Goal: Task Accomplishment & Management: Use online tool/utility

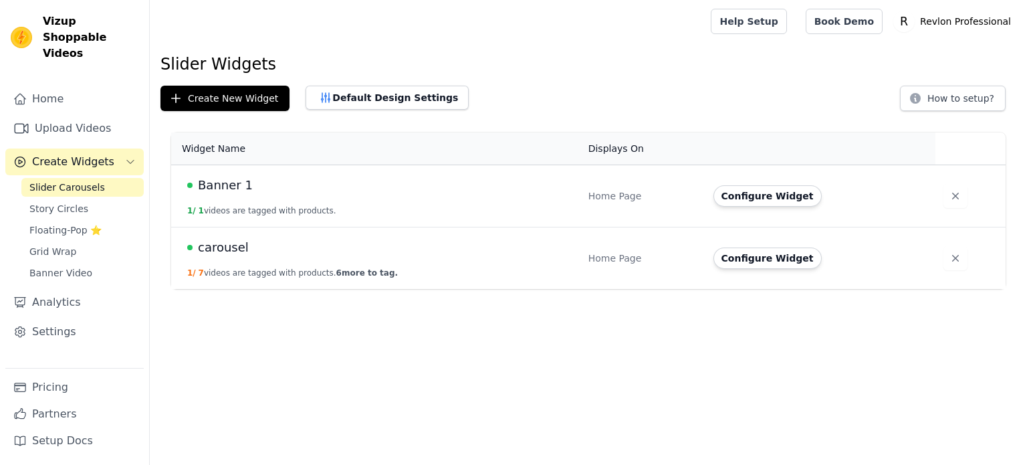
click at [223, 245] on span "carousel" at bounding box center [223, 247] width 51 height 19
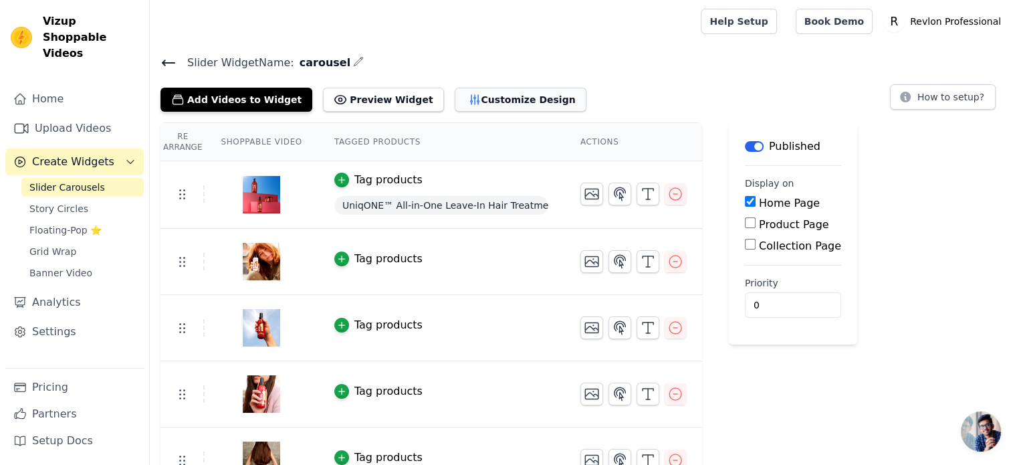
click at [455, 98] on button "Customize Design" at bounding box center [521, 100] width 132 height 24
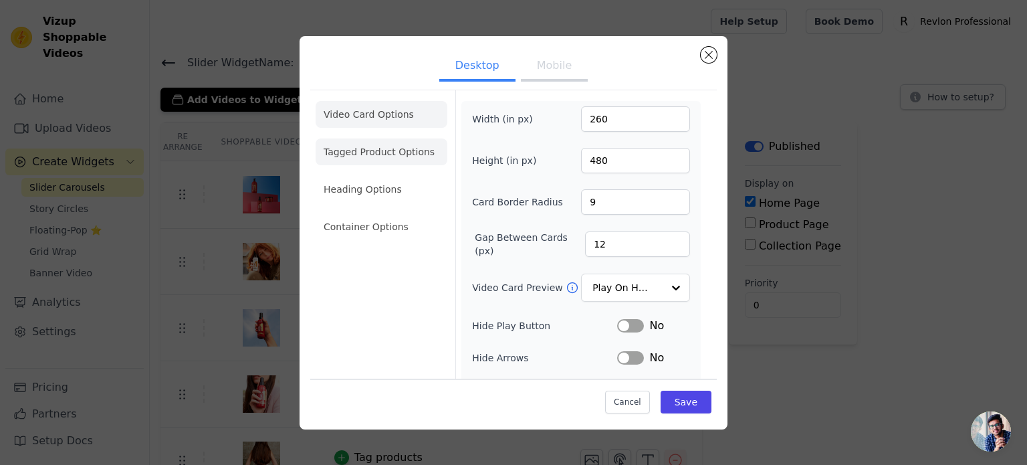
click at [385, 144] on li "Tagged Product Options" at bounding box center [382, 151] width 132 height 27
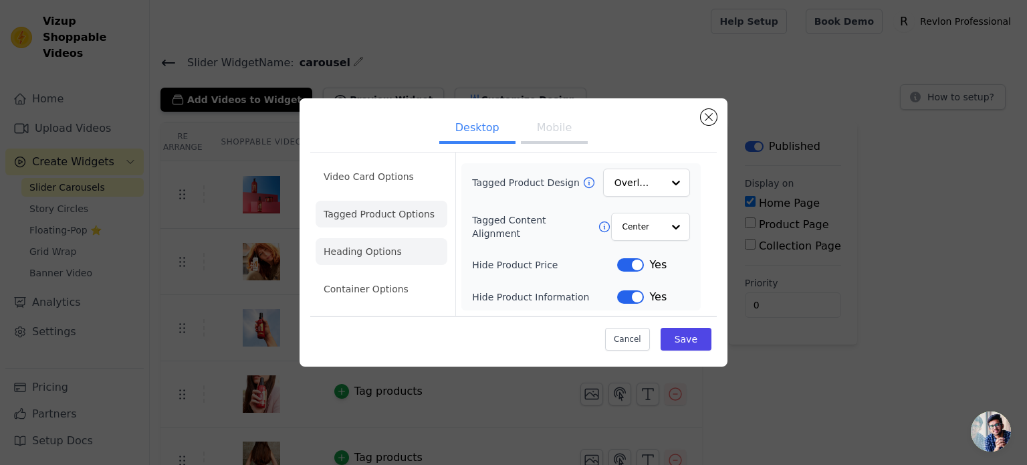
click at [383, 245] on li "Heading Options" at bounding box center [382, 251] width 132 height 27
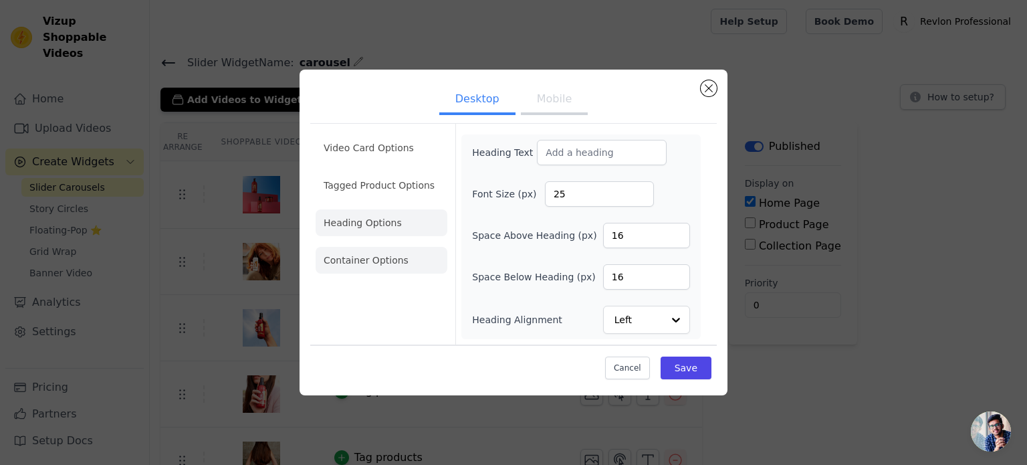
click at [374, 271] on li "Container Options" at bounding box center [382, 260] width 132 height 27
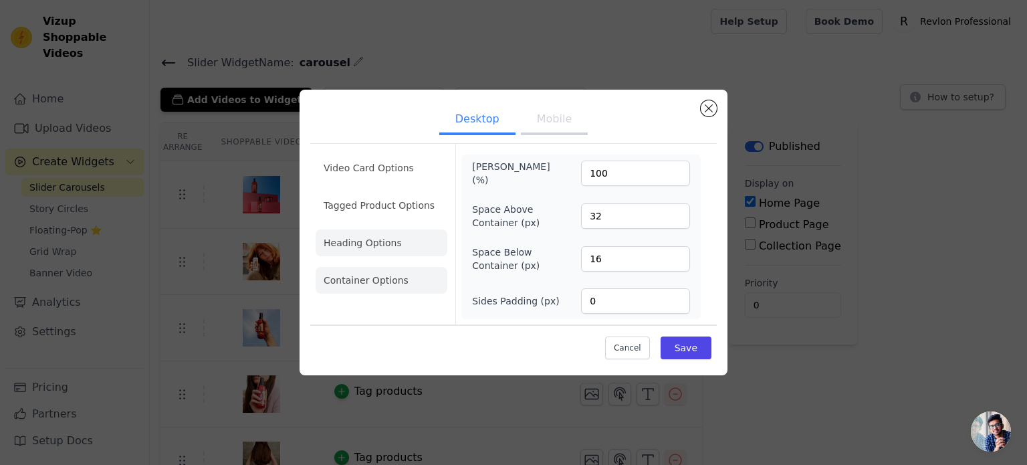
click at [379, 241] on li "Heading Options" at bounding box center [382, 242] width 132 height 27
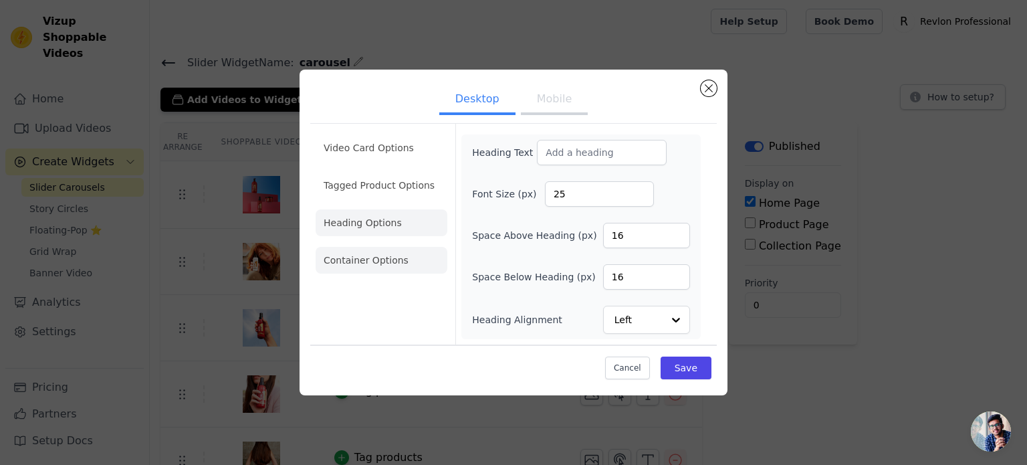
click at [380, 264] on li "Container Options" at bounding box center [382, 260] width 132 height 27
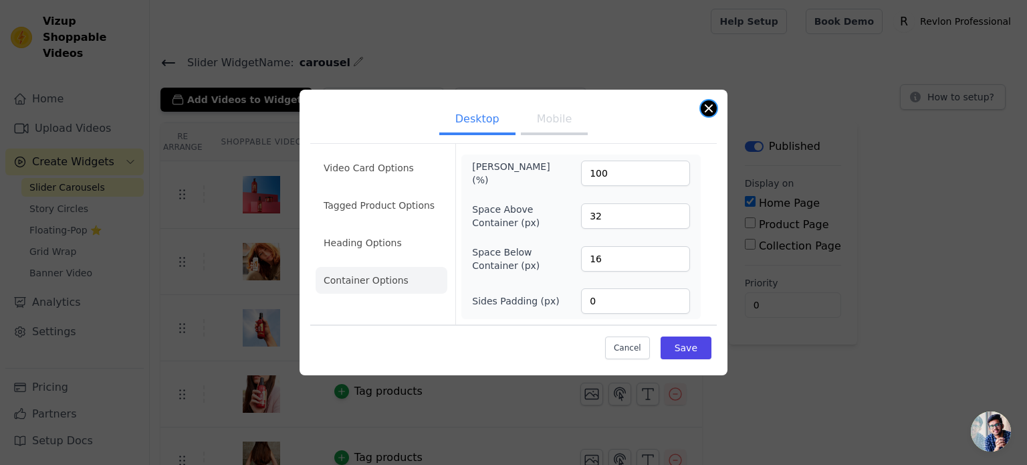
click at [712, 109] on button "Close modal" at bounding box center [709, 108] width 16 height 16
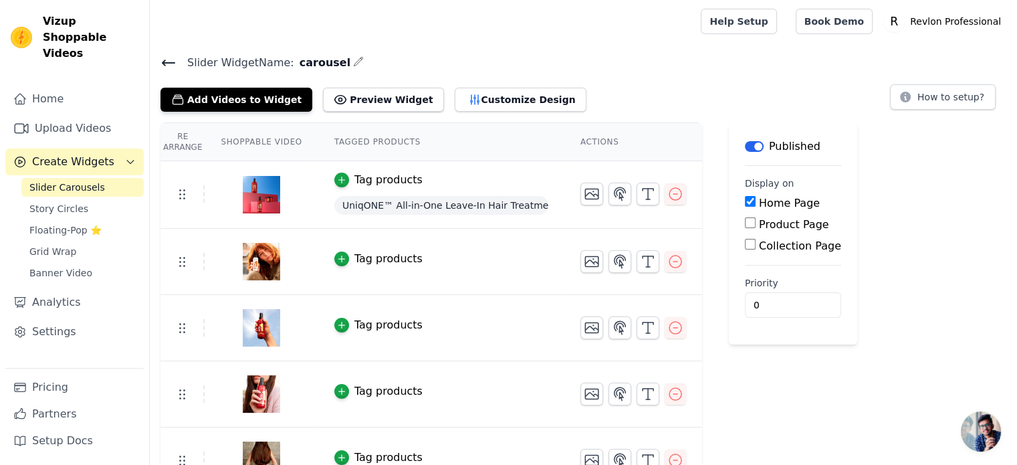
click at [509, 200] on span "UniqONE™ All-in-One Leave-In Hair Treatment Classic Fragrance 150ml" at bounding box center [441, 205] width 214 height 19
click at [477, 170] on td "Tag products UniqONE™ All-in-One Leave-In Hair Treatment Classic Fragrance 150ml" at bounding box center [441, 195] width 246 height 68
click at [400, 181] on div "Tag products" at bounding box center [388, 180] width 68 height 16
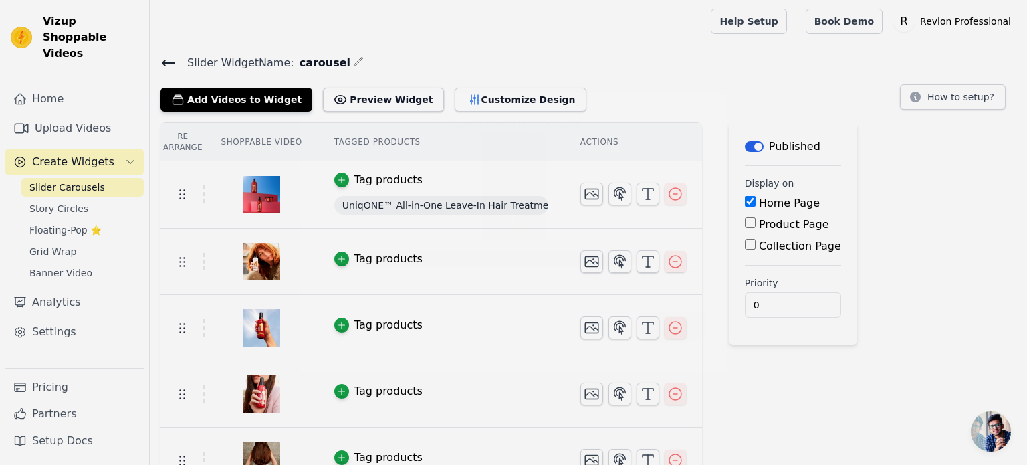
click at [380, 177] on div "UniqONE™ All-in-One Leave-In Hair Treatment Classic Fragrance 150ml" at bounding box center [513, 214] width 385 height 163
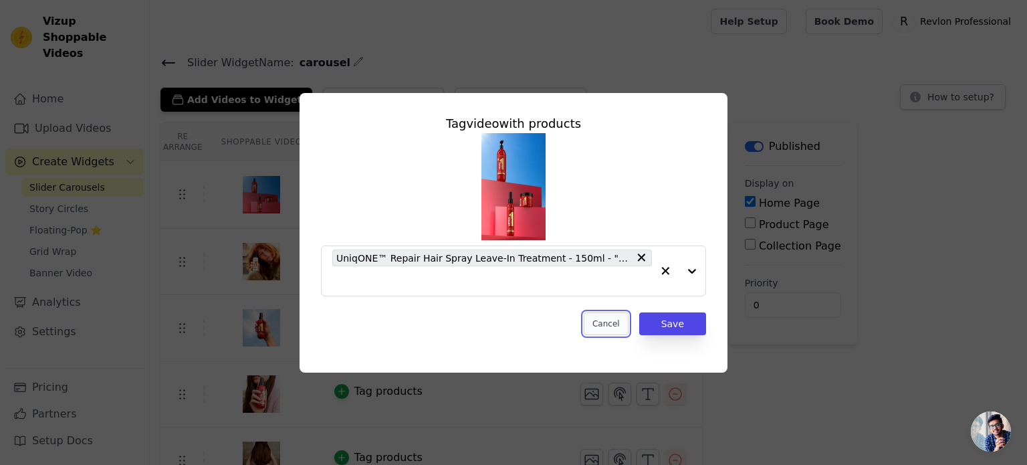
click at [617, 318] on button "Cancel" at bounding box center [606, 323] width 45 height 23
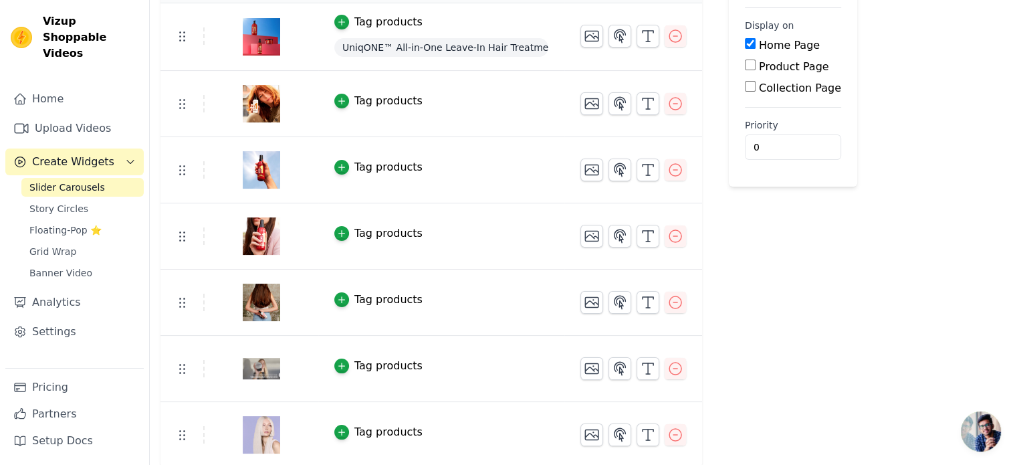
scroll to position [158, 0]
click at [66, 181] on span "Slider Carousels" at bounding box center [67, 187] width 76 height 13
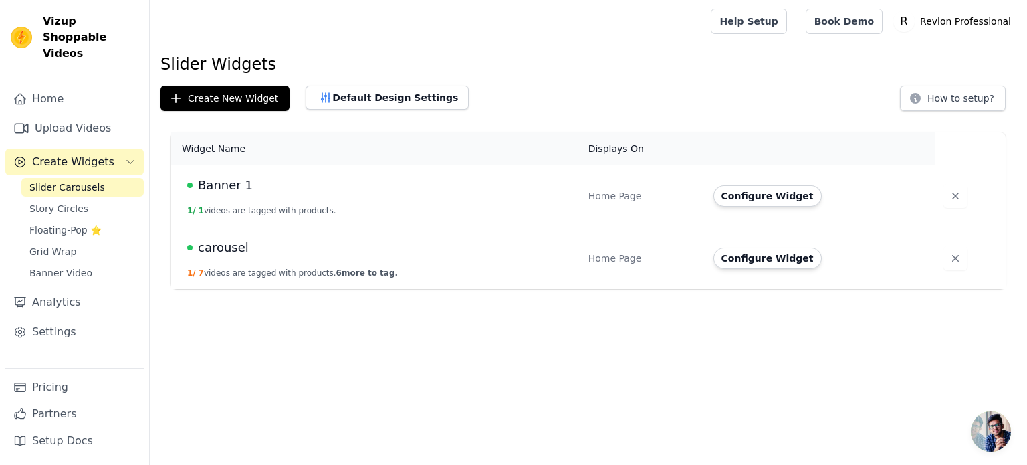
click at [207, 247] on span "carousel" at bounding box center [223, 247] width 51 height 19
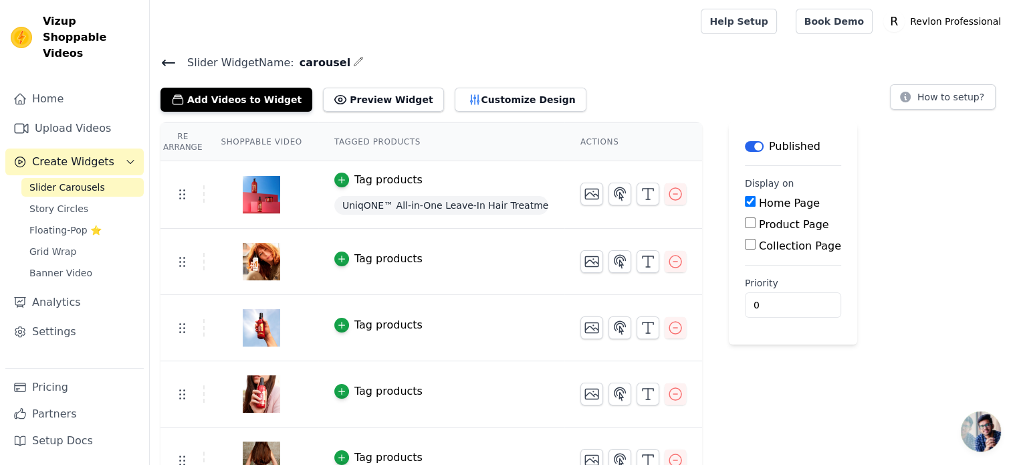
click at [90, 181] on span "Slider Carousels" at bounding box center [67, 187] width 76 height 13
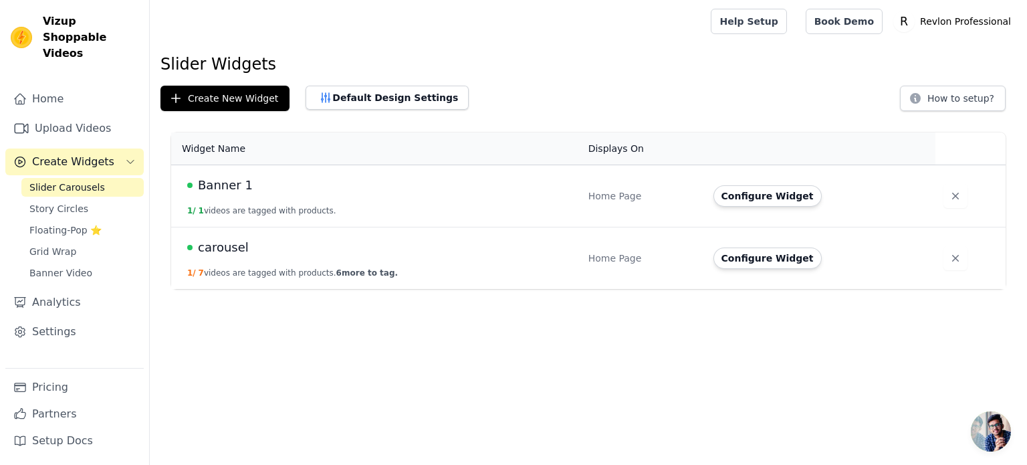
click at [219, 179] on span "Banner 1" at bounding box center [225, 185] width 55 height 19
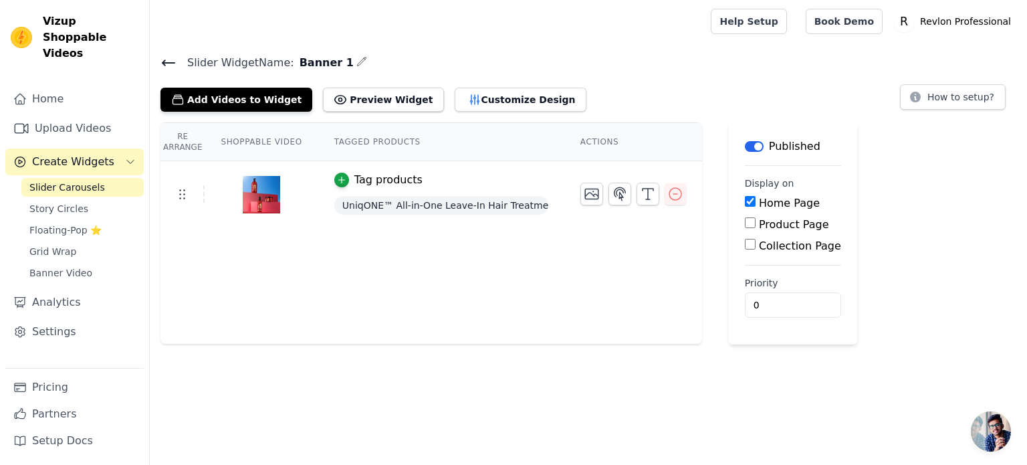
click at [389, 179] on div "Tag products" at bounding box center [388, 180] width 68 height 16
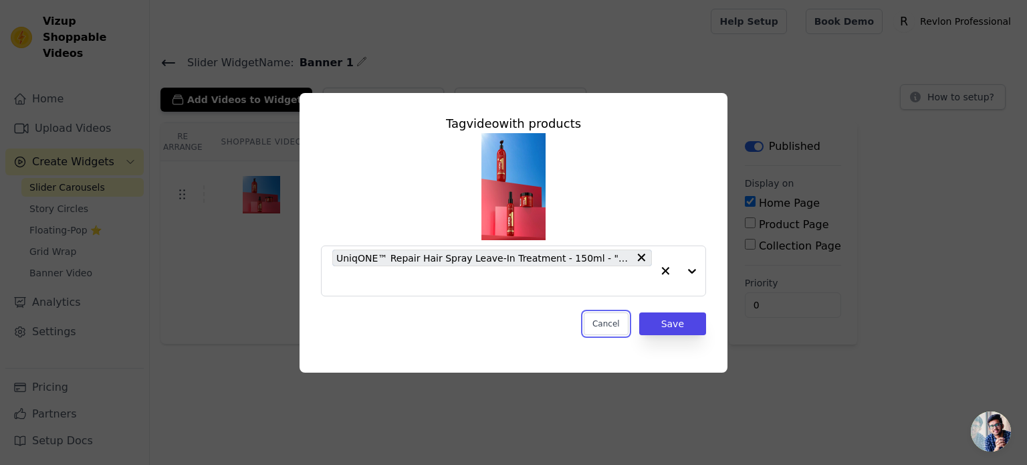
click at [602, 318] on button "Cancel" at bounding box center [606, 323] width 45 height 23
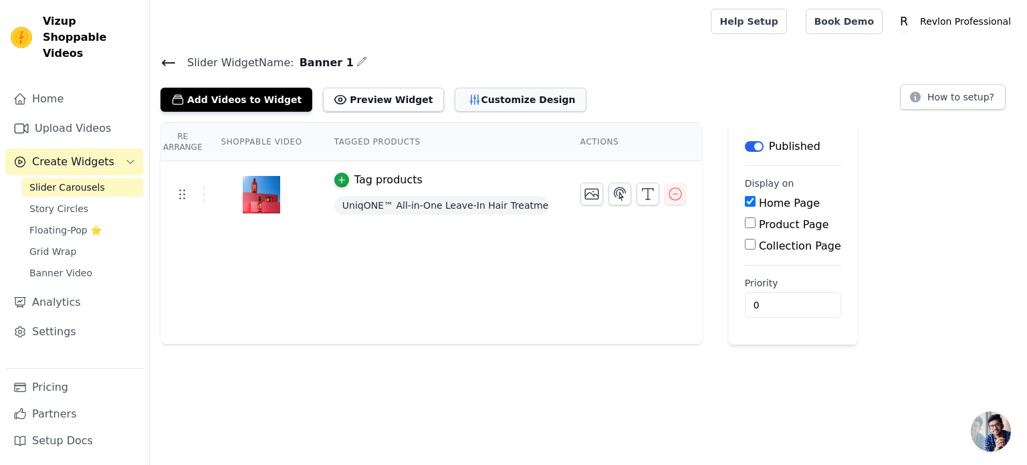
click at [455, 105] on button "Customize Design" at bounding box center [521, 100] width 132 height 24
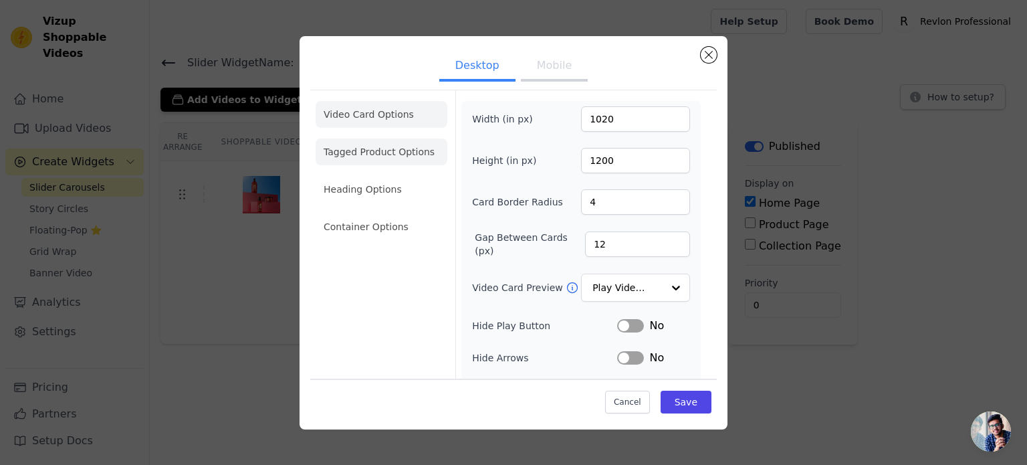
click at [369, 146] on li "Tagged Product Options" at bounding box center [382, 151] width 132 height 27
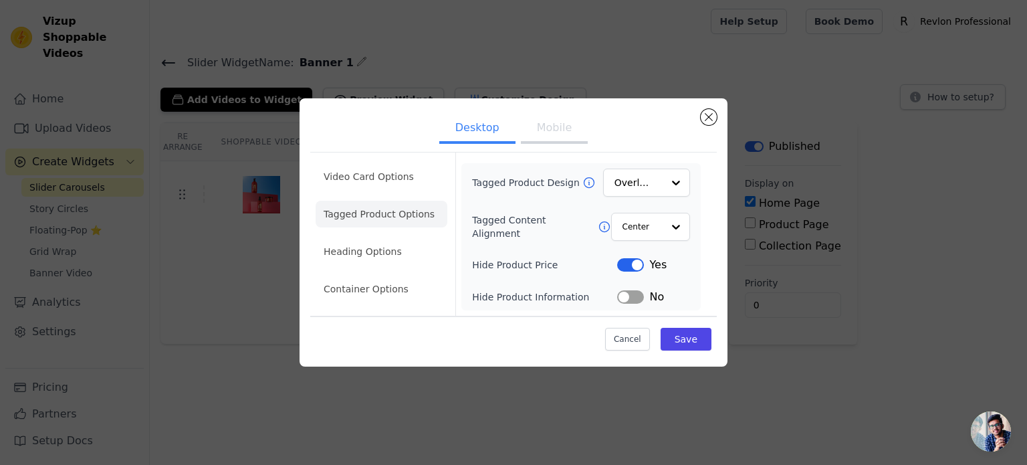
click at [536, 128] on button "Mobile" at bounding box center [554, 128] width 67 height 29
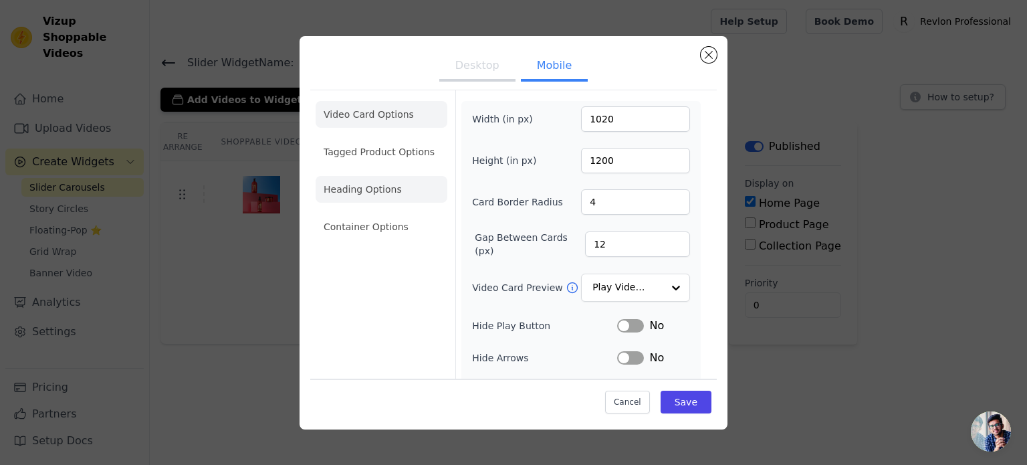
click at [374, 187] on li "Heading Options" at bounding box center [382, 189] width 132 height 27
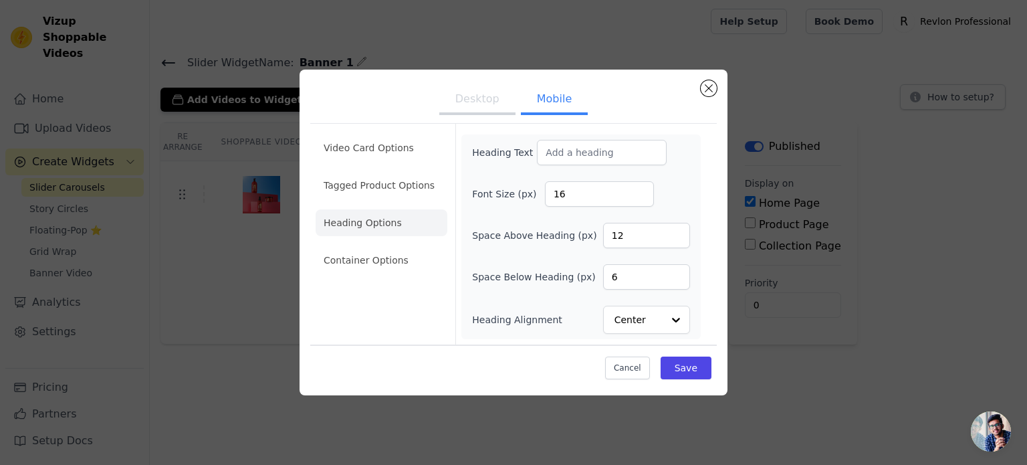
click at [377, 229] on li "Heading Options" at bounding box center [382, 222] width 132 height 27
click at [709, 90] on button "Close modal" at bounding box center [709, 88] width 16 height 16
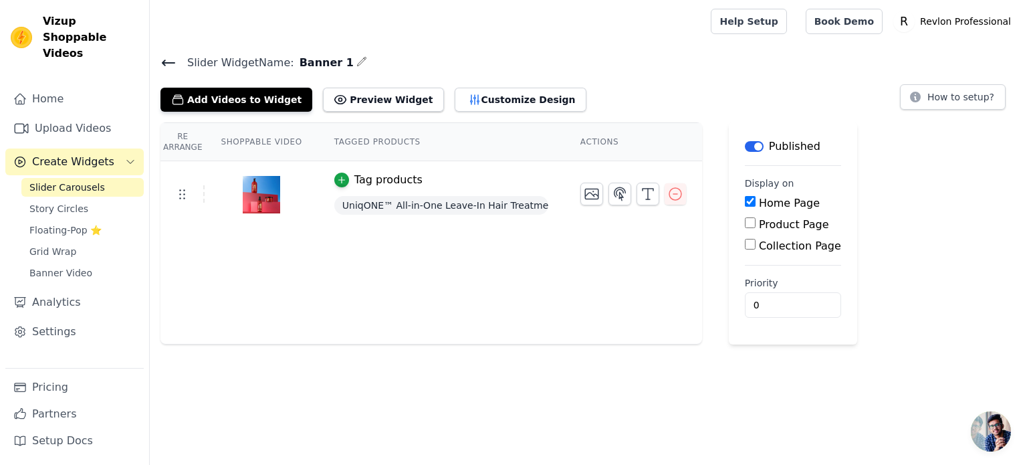
click at [68, 154] on span "Create Widgets" at bounding box center [73, 162] width 82 height 16
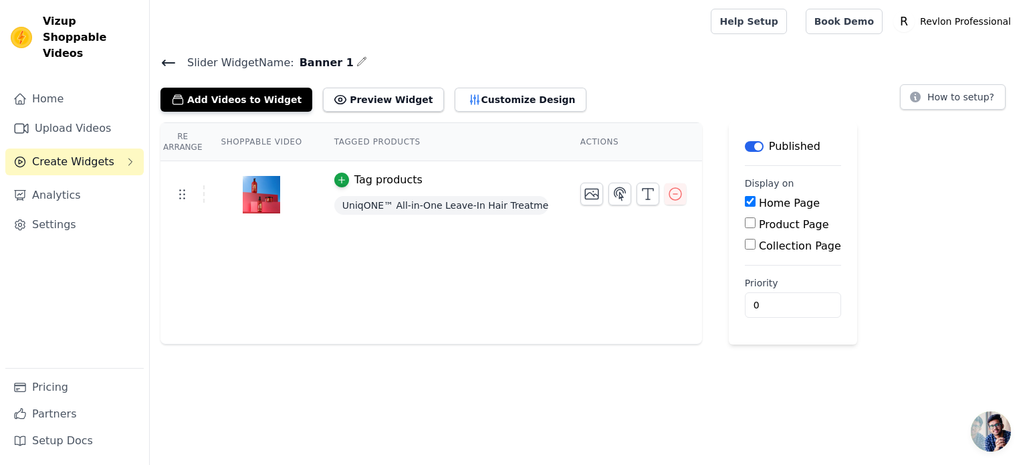
click at [70, 154] on span "Create Widgets" at bounding box center [73, 162] width 82 height 16
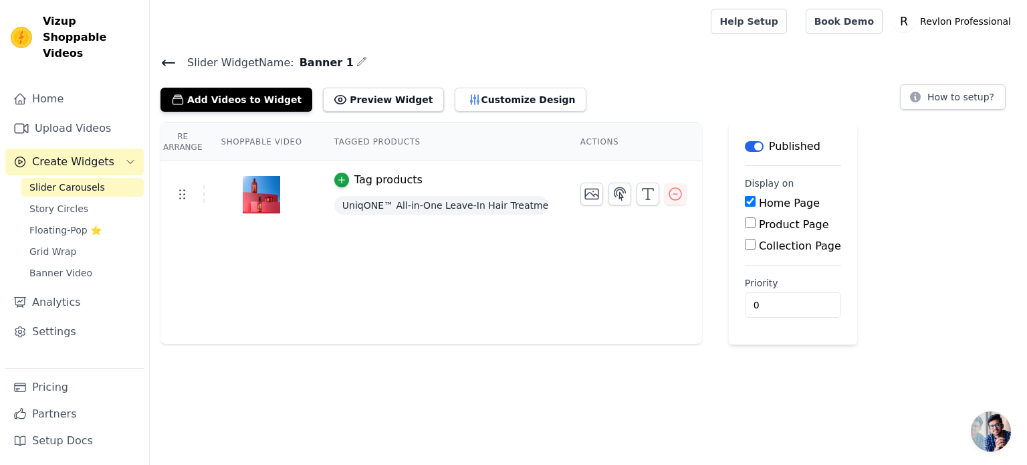
click at [90, 179] on link "Slider Carousels" at bounding box center [82, 187] width 122 height 19
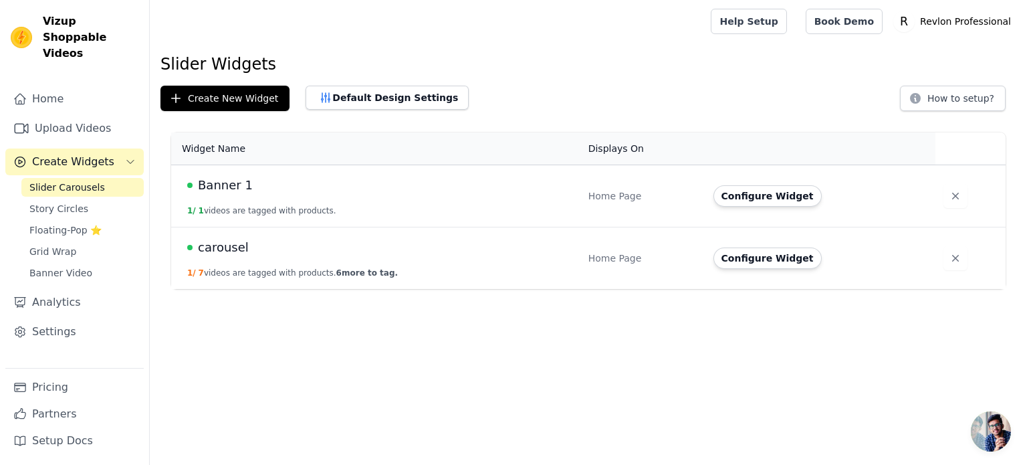
click at [217, 253] on span "carousel" at bounding box center [223, 247] width 51 height 19
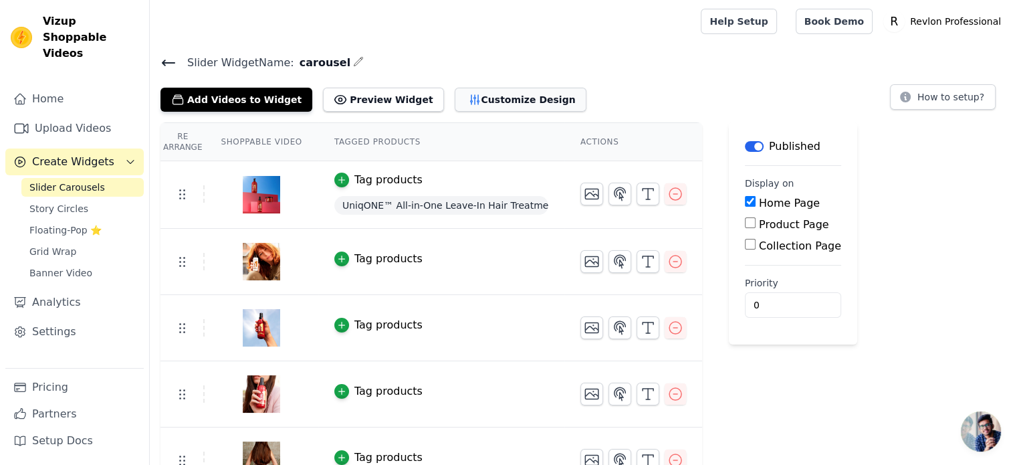
click at [494, 94] on button "Customize Design" at bounding box center [521, 100] width 132 height 24
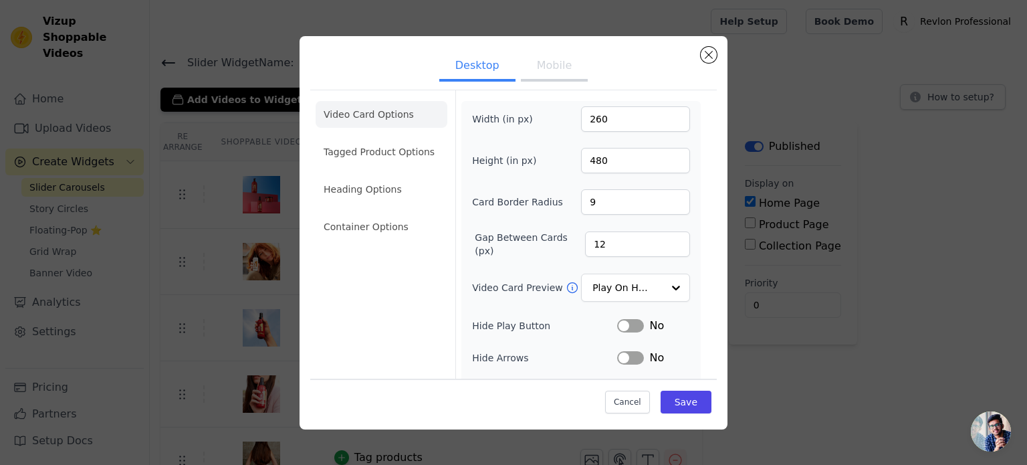
click at [539, 72] on button "Mobile" at bounding box center [554, 66] width 67 height 29
click at [370, 152] on li "Tagged Product Options" at bounding box center [382, 151] width 132 height 27
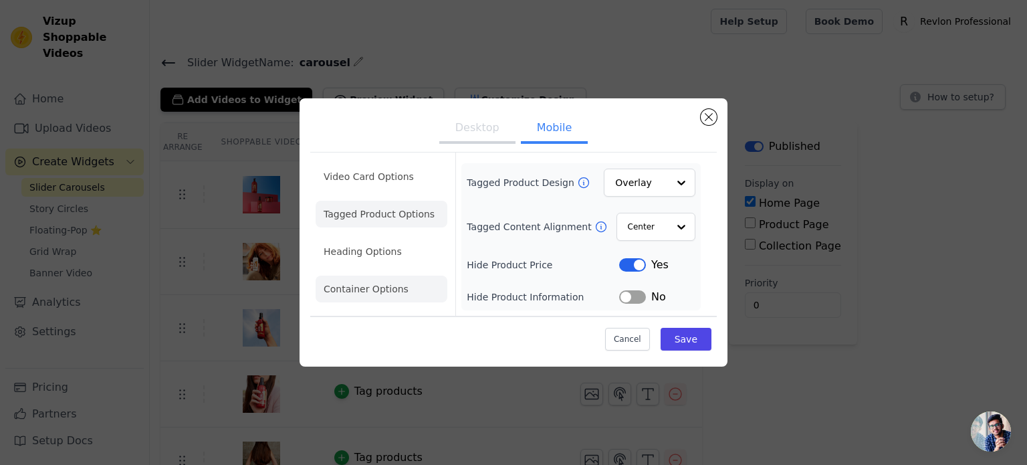
drag, startPoint x: 389, startPoint y: 253, endPoint x: 415, endPoint y: 253, distance: 26.1
click at [388, 255] on li "Heading Options" at bounding box center [382, 251] width 132 height 27
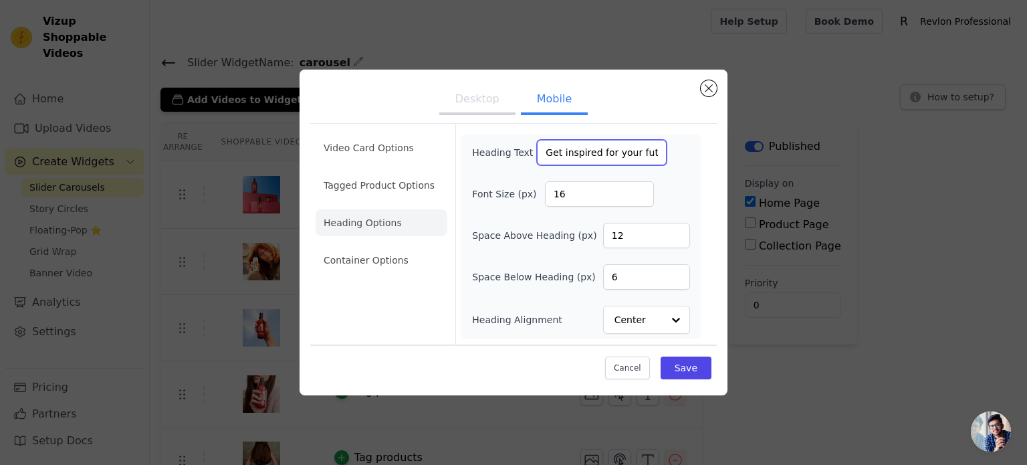
click at [576, 154] on input "Get inspired for your future hair color experience." at bounding box center [602, 152] width 130 height 25
drag, startPoint x: 540, startPoint y: 150, endPoint x: 817, endPoint y: 163, distance: 277.1
click at [817, 163] on div "Desktop Mobile Video Card Options Tagged Product Options Heading Options Contai…" at bounding box center [513, 232] width 984 height 368
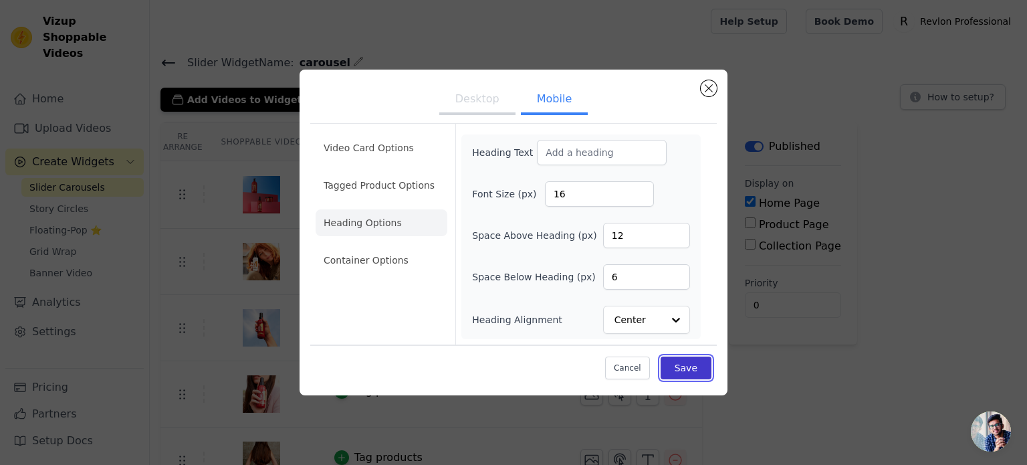
click at [679, 368] on button "Save" at bounding box center [686, 367] width 51 height 23
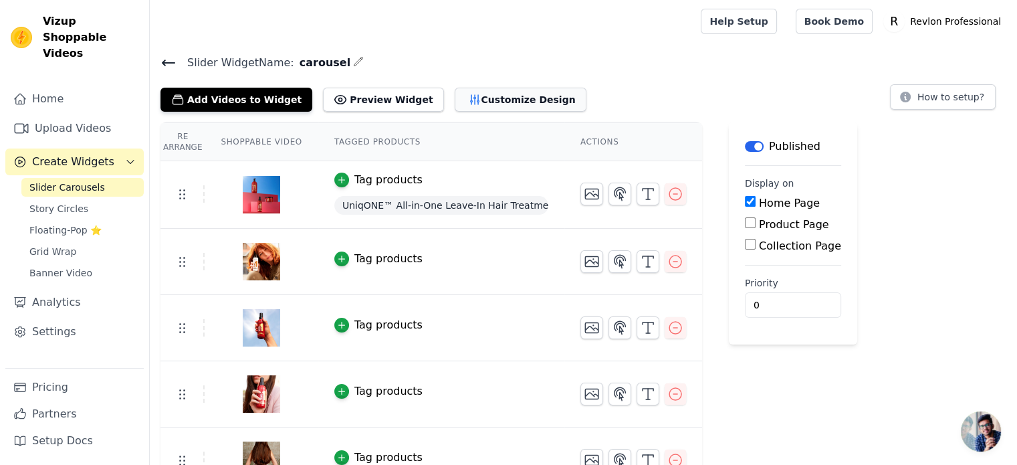
click at [470, 98] on button "Customize Design" at bounding box center [521, 100] width 132 height 24
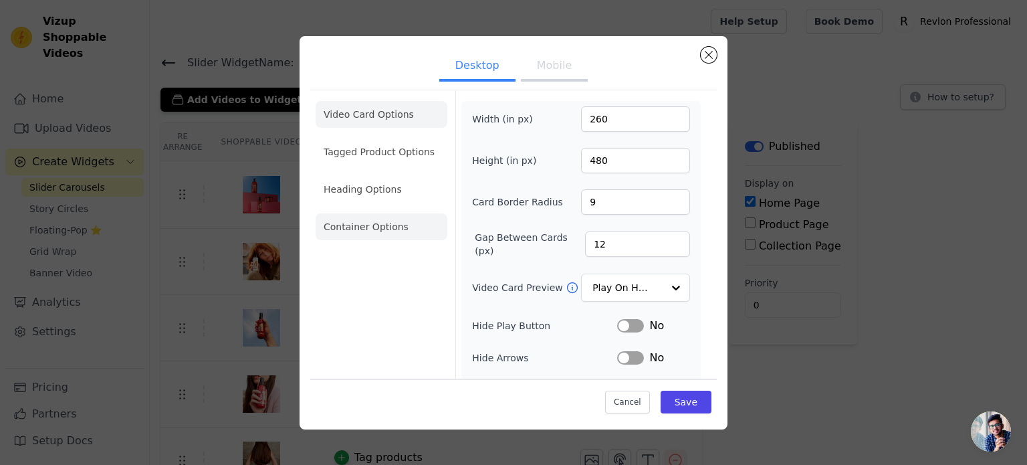
click at [387, 222] on li "Container Options" at bounding box center [382, 226] width 132 height 27
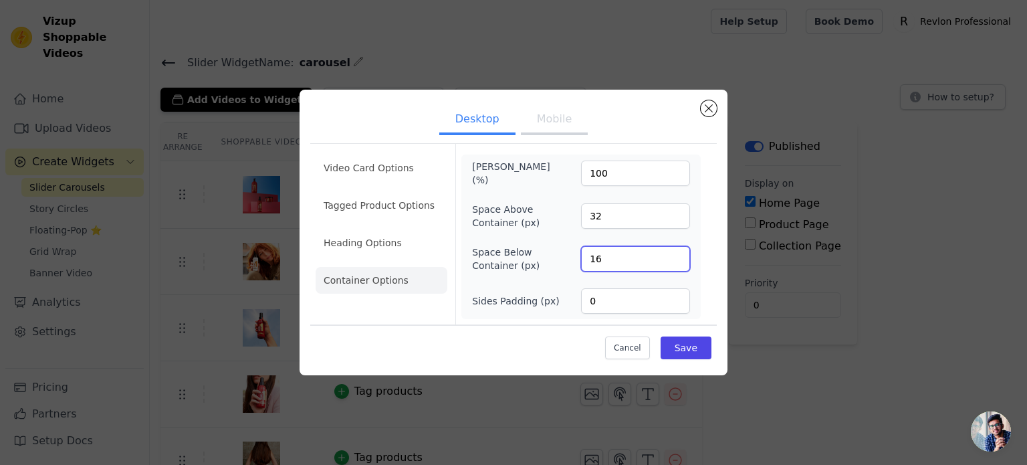
drag, startPoint x: 629, startPoint y: 267, endPoint x: 587, endPoint y: 262, distance: 41.8
click at [587, 262] on input "16" at bounding box center [635, 258] width 109 height 25
type input "32"
click at [715, 355] on div "Cancel Save" at bounding box center [513, 344] width 407 height 40
click at [714, 347] on div "Cancel Save" at bounding box center [513, 344] width 407 height 40
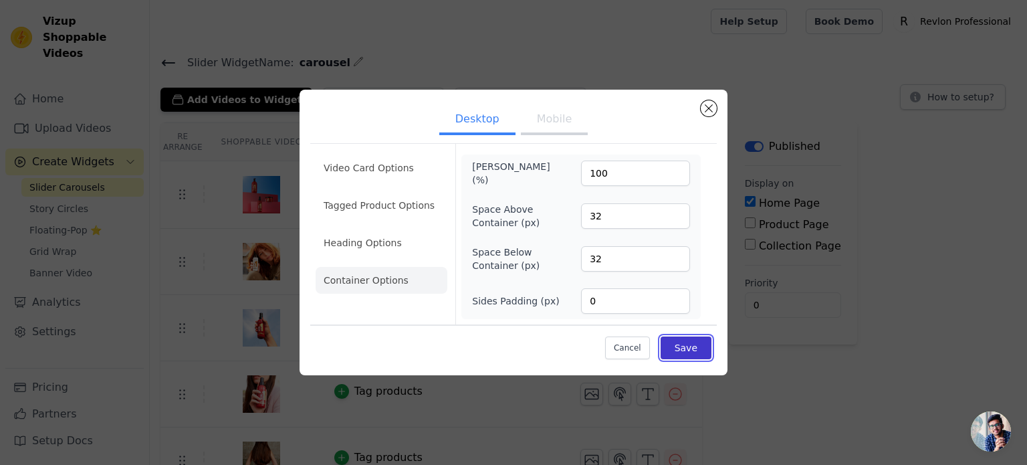
click at [705, 348] on button "Save" at bounding box center [686, 347] width 51 height 23
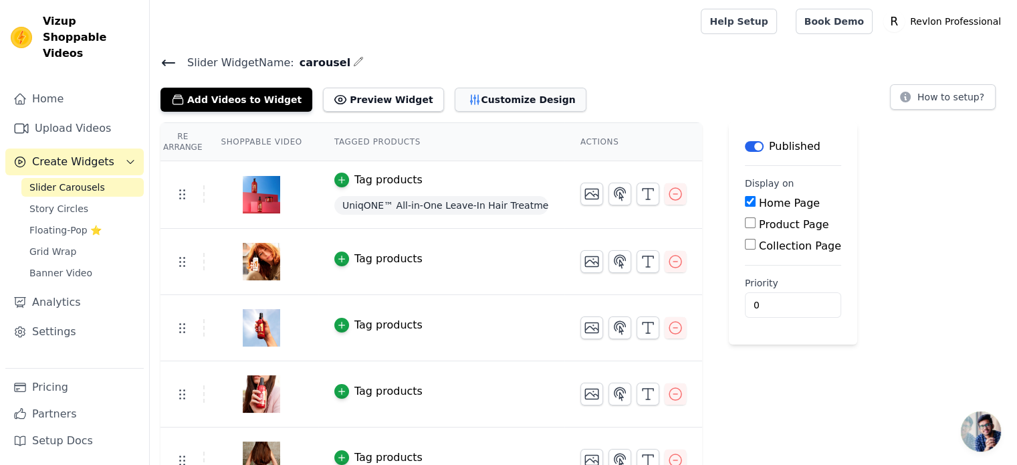
click at [518, 101] on button "Customize Design" at bounding box center [521, 100] width 132 height 24
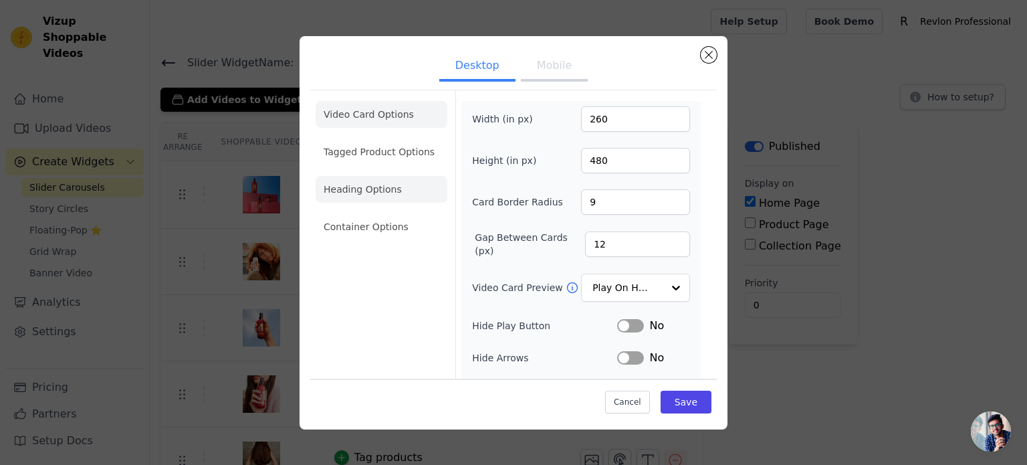
click at [387, 193] on li "Heading Options" at bounding box center [382, 189] width 132 height 27
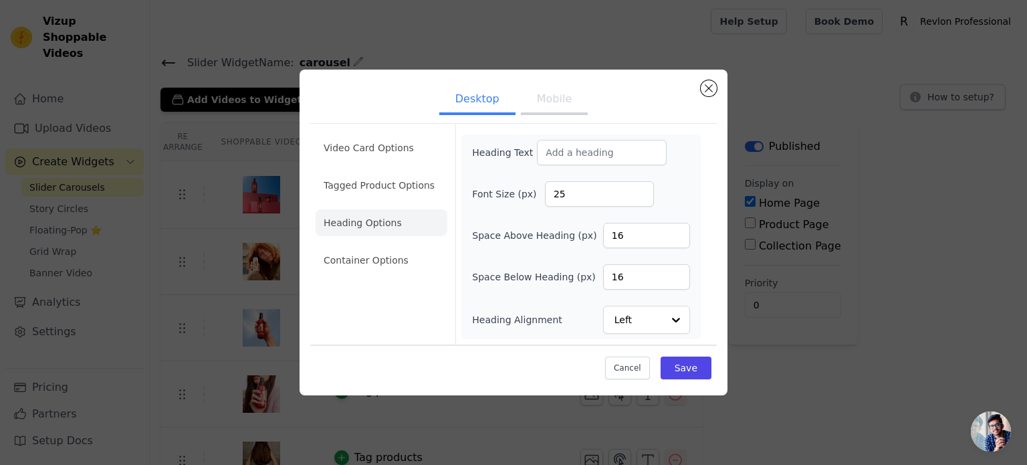
click at [393, 220] on li "Heading Options" at bounding box center [382, 222] width 132 height 27
click at [399, 256] on li "Container Options" at bounding box center [382, 260] width 132 height 27
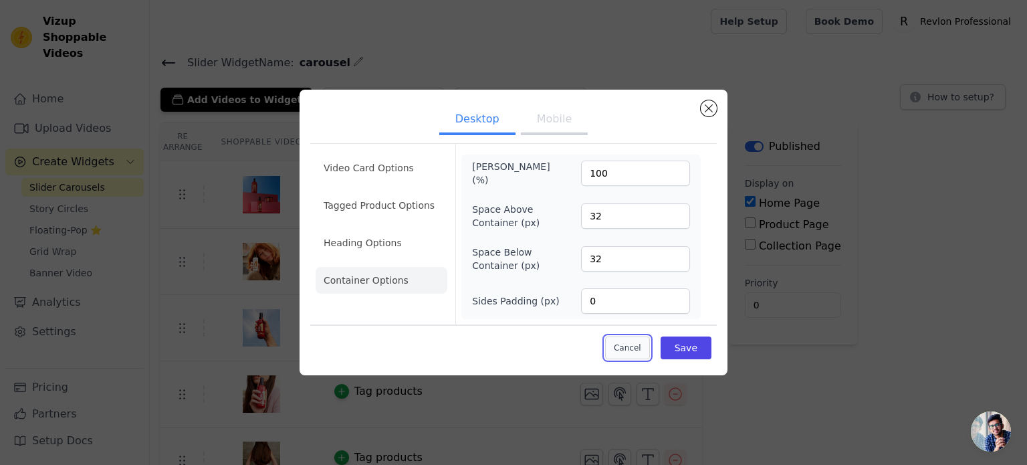
click at [635, 349] on button "Cancel" at bounding box center [627, 347] width 45 height 23
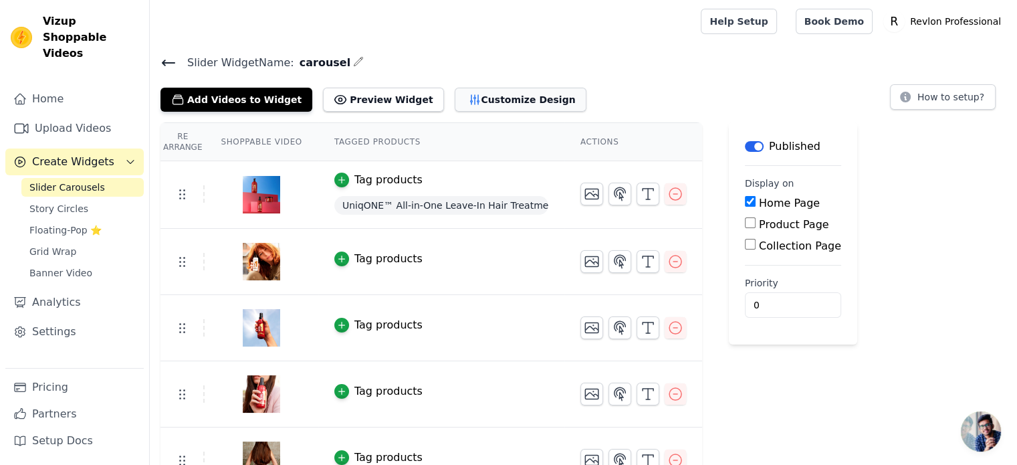
click at [490, 106] on button "Customize Design" at bounding box center [521, 100] width 132 height 24
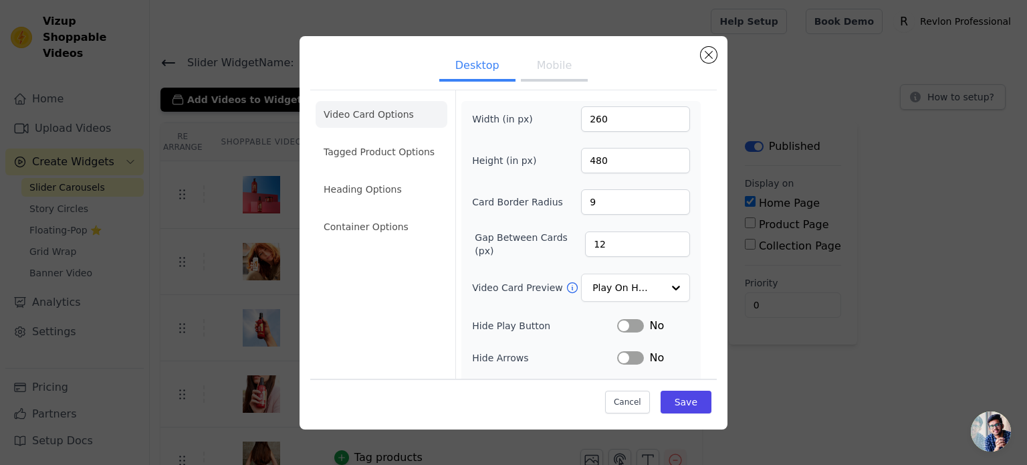
click at [562, 68] on button "Mobile" at bounding box center [554, 66] width 67 height 29
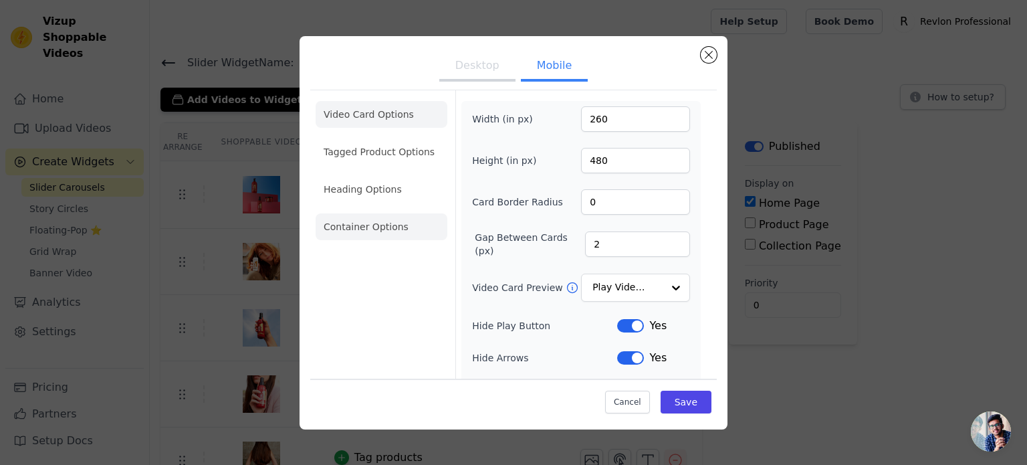
click at [364, 223] on li "Container Options" at bounding box center [382, 226] width 132 height 27
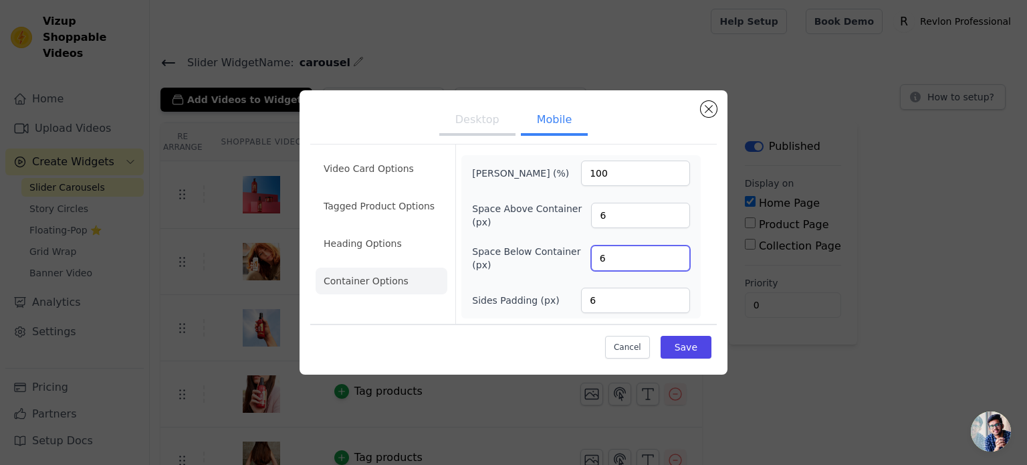
click at [599, 258] on input "6" at bounding box center [640, 257] width 99 height 25
drag, startPoint x: 615, startPoint y: 261, endPoint x: 593, endPoint y: 259, distance: 22.2
click at [593, 259] on input "6" at bounding box center [640, 257] width 99 height 25
click at [625, 253] on input "6" at bounding box center [640, 257] width 99 height 25
click at [611, 213] on input "6" at bounding box center [640, 215] width 99 height 25
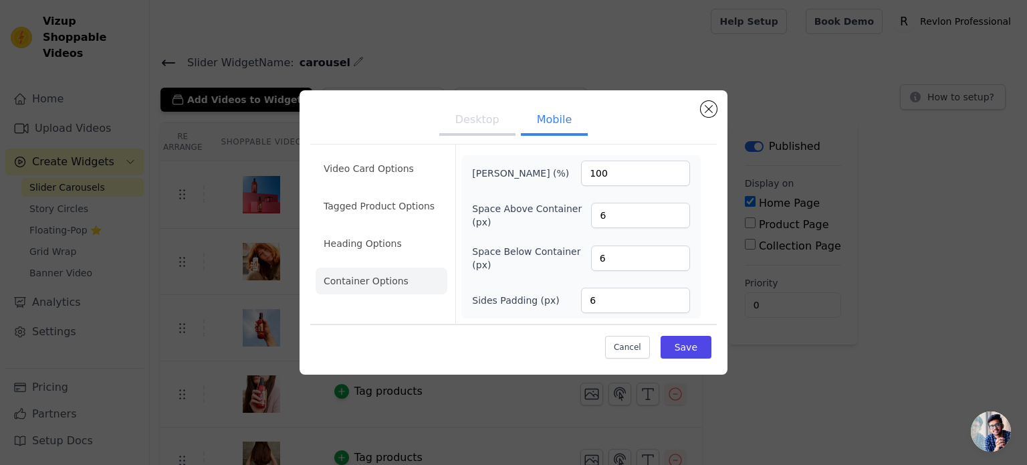
click at [623, 128] on ul "Desktop Mobile" at bounding box center [513, 121] width 407 height 40
click at [602, 219] on input "6" at bounding box center [640, 215] width 99 height 25
click at [598, 221] on input "6" at bounding box center [640, 215] width 99 height 25
click at [615, 219] on input "6" at bounding box center [640, 215] width 99 height 25
click at [602, 216] on input "6" at bounding box center [640, 215] width 99 height 25
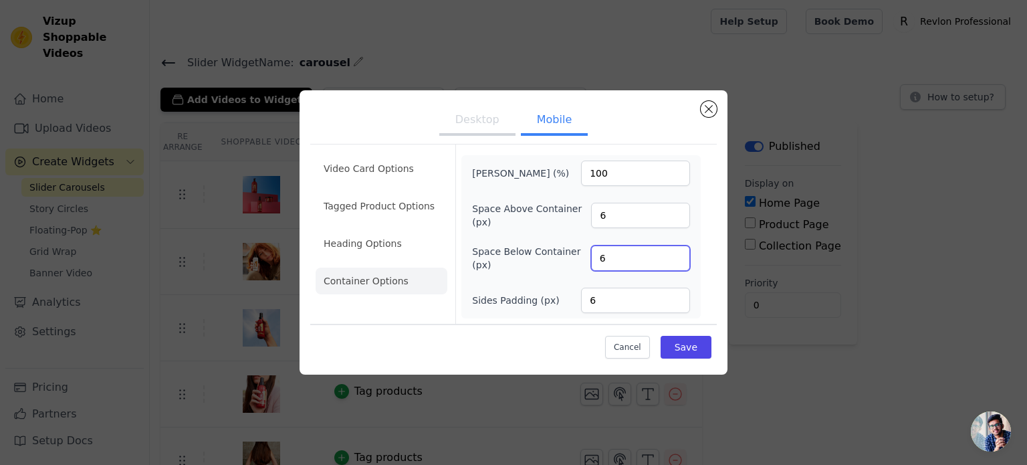
click at [599, 249] on input "6" at bounding box center [640, 257] width 99 height 25
click at [610, 258] on input "6" at bounding box center [640, 257] width 99 height 25
drag, startPoint x: 607, startPoint y: 260, endPoint x: 591, endPoint y: 261, distance: 16.1
click at [591, 261] on input "6" at bounding box center [640, 257] width 99 height 25
type input "2"
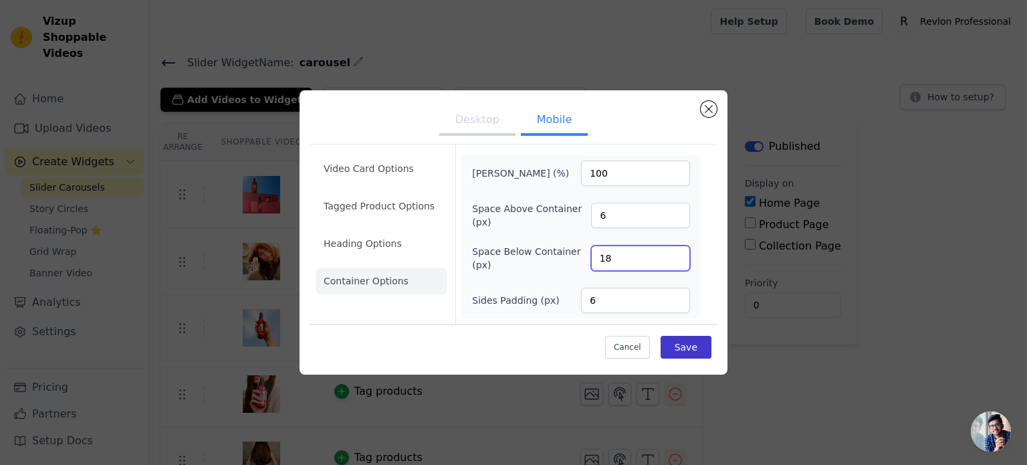
type input "18"
click at [702, 352] on button "Save" at bounding box center [686, 347] width 51 height 23
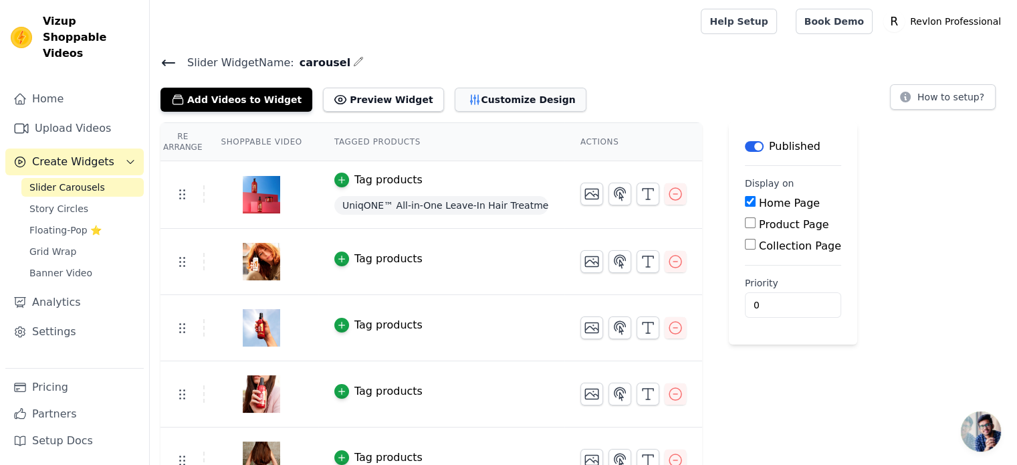
click at [500, 98] on button "Customize Design" at bounding box center [521, 100] width 132 height 24
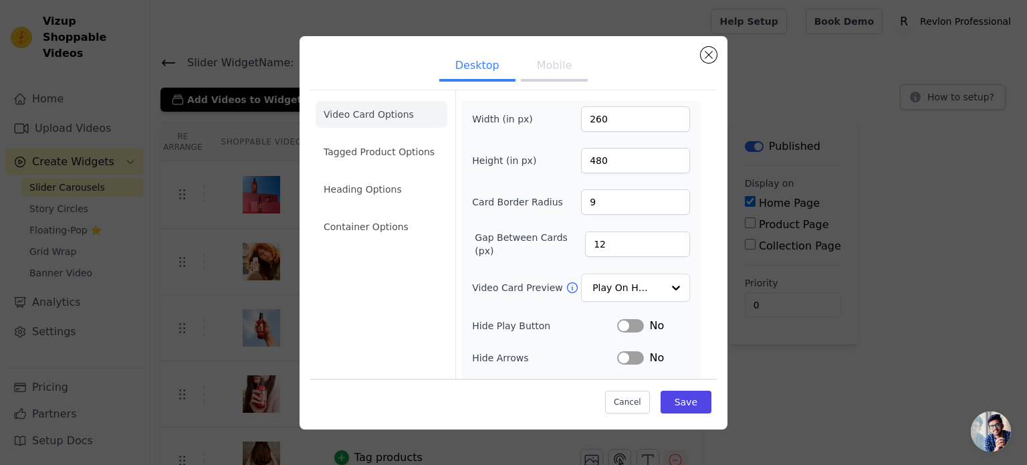
click at [395, 158] on li "Tagged Product Options" at bounding box center [382, 151] width 132 height 27
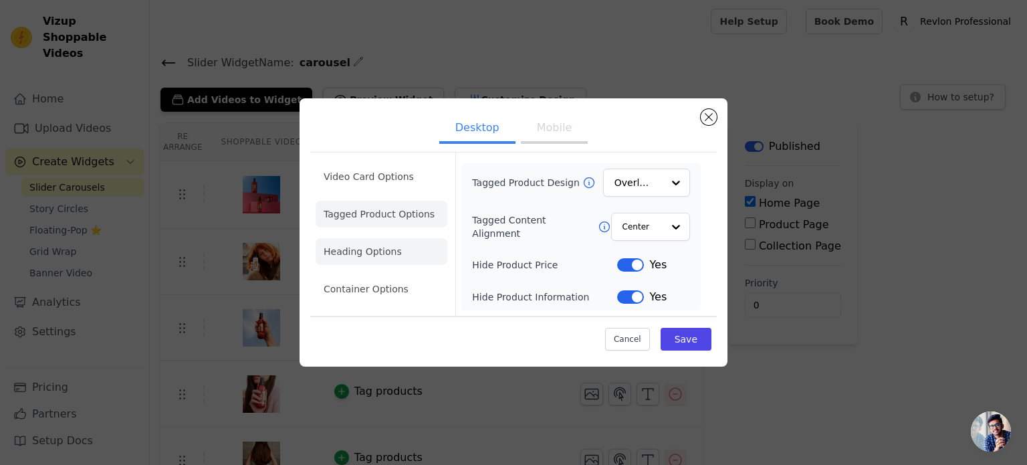
click at [377, 247] on li "Heading Options" at bounding box center [382, 251] width 132 height 27
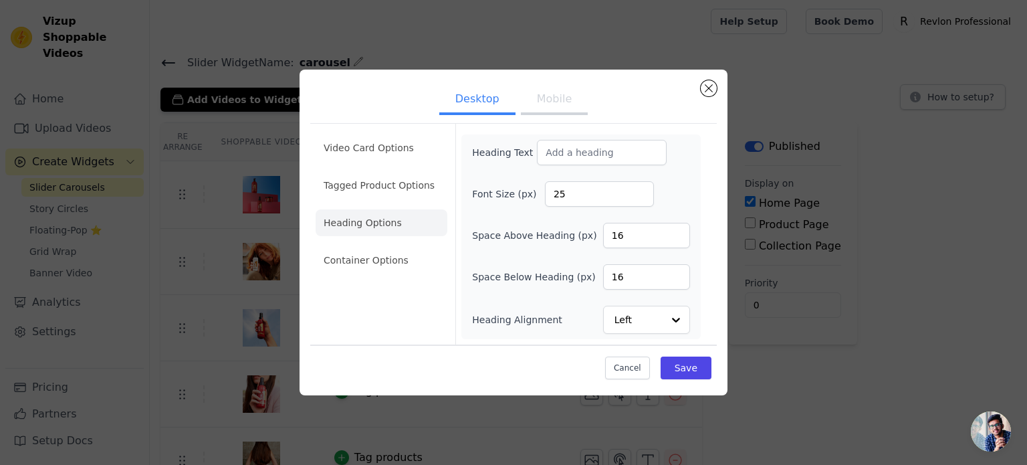
click at [508, 138] on div "Heading Text Font Size (px) 25 Space Above Heading (px) 16 Space Below Heading …" at bounding box center [580, 236] width 239 height 205
click at [549, 144] on input "Heading Text" at bounding box center [602, 152] width 130 height 25
click at [391, 290] on div "Video Card Options Tagged Product Options Heading Options Container Options" at bounding box center [382, 234] width 132 height 221
click at [553, 152] on input "Get inspired for your future hair color experience." at bounding box center [602, 152] width 130 height 25
click at [553, 155] on input "Get inspired for your future hair color experience." at bounding box center [602, 152] width 130 height 25
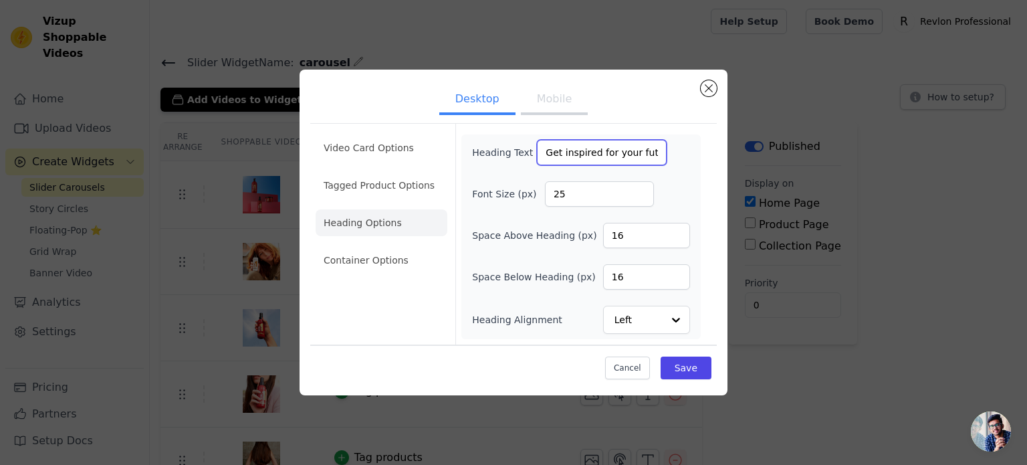
drag, startPoint x: 611, startPoint y: 147, endPoint x: 626, endPoint y: 152, distance: 16.1
click at [612, 147] on input "Get inspired for your future hair color experience." at bounding box center [602, 152] width 130 height 25
click at [626, 154] on input "Get inspired for your future hair color experience." at bounding box center [602, 152] width 130 height 25
drag, startPoint x: 629, startPoint y: 152, endPoint x: 655, endPoint y: 148, distance: 26.4
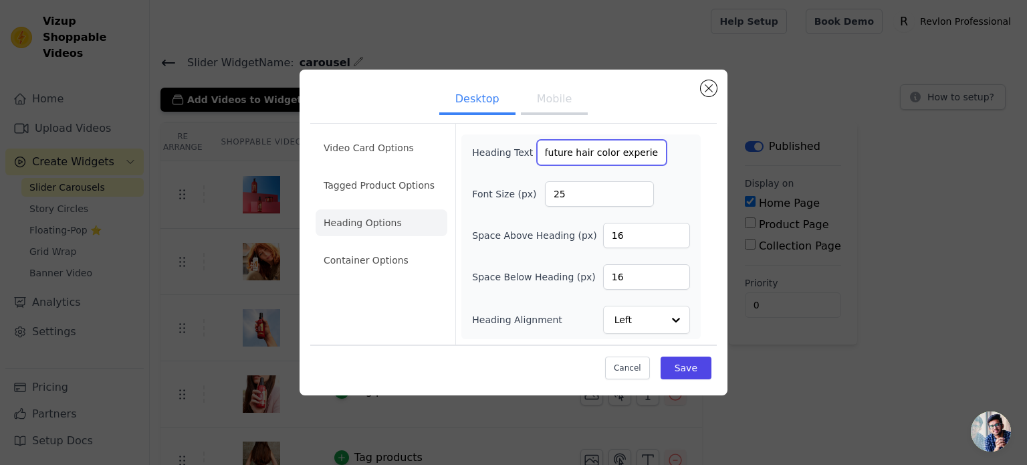
click at [667, 144] on div "Heading Text Get inspired for your future hair color experience." at bounding box center [581, 152] width 218 height 25
click at [592, 157] on input "Get inspired for your future hair color experience." at bounding box center [602, 152] width 130 height 25
click at [597, 152] on input "Get inspired for your future hair color experience." at bounding box center [602, 152] width 130 height 25
click at [594, 154] on input "Get inspired for your future hair color experience." at bounding box center [602, 152] width 130 height 25
drag, startPoint x: 595, startPoint y: 154, endPoint x: 572, endPoint y: 160, distance: 23.1
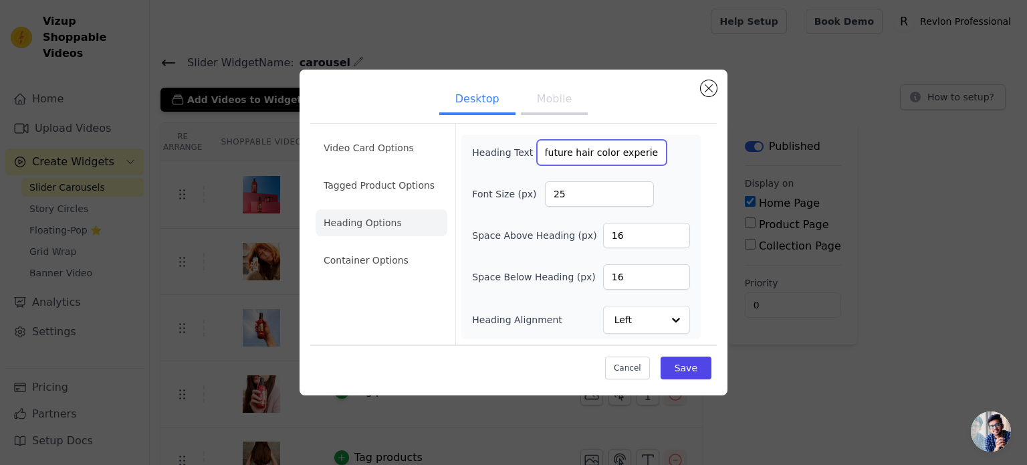
click at [572, 160] on input "Get inspired for your future hair color experience." at bounding box center [602, 152] width 130 height 25
click at [653, 165] on div "Heading Text Get inspired for your future hair color experience." at bounding box center [581, 152] width 218 height 25
click at [614, 154] on input "Get inspired for your future hair color experience." at bounding box center [602, 152] width 130 height 25
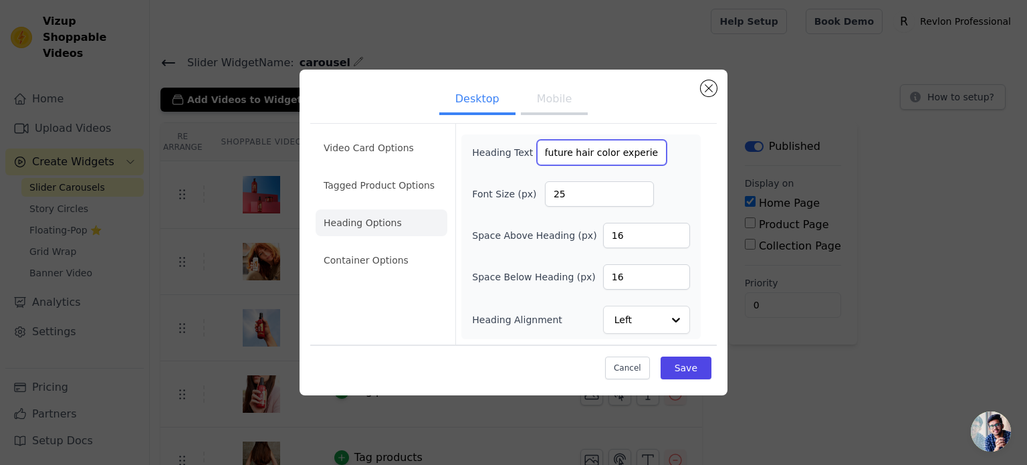
drag, startPoint x: 614, startPoint y: 154, endPoint x: 656, endPoint y: 146, distance: 42.9
click at [656, 146] on div "Heading Text Get inspired for your future hair color experience." at bounding box center [581, 152] width 218 height 25
click at [592, 160] on input "Get inspired for your future hair color experience." at bounding box center [602, 152] width 130 height 25
click at [547, 149] on input "Get inspired for your future hair care experience." at bounding box center [602, 152] width 130 height 25
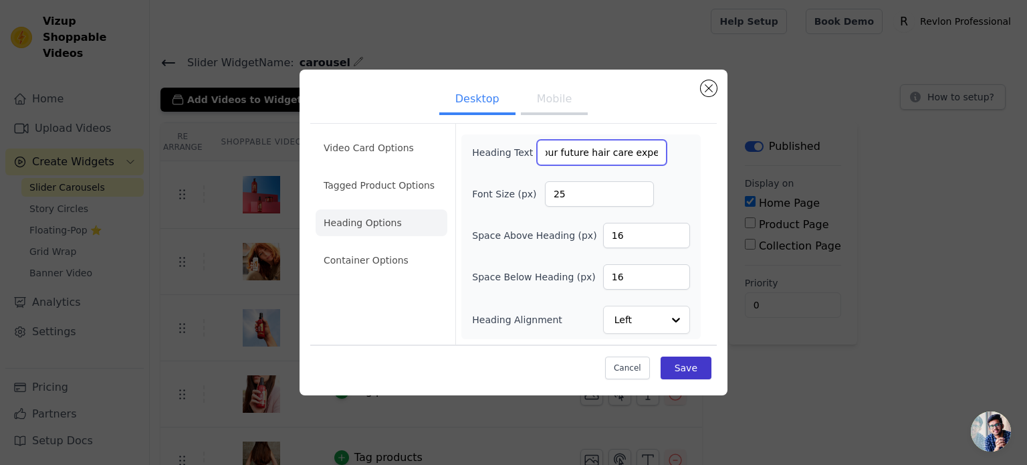
type input "Get inspired for your future hair care experience."
click at [694, 367] on button "Save" at bounding box center [686, 367] width 51 height 23
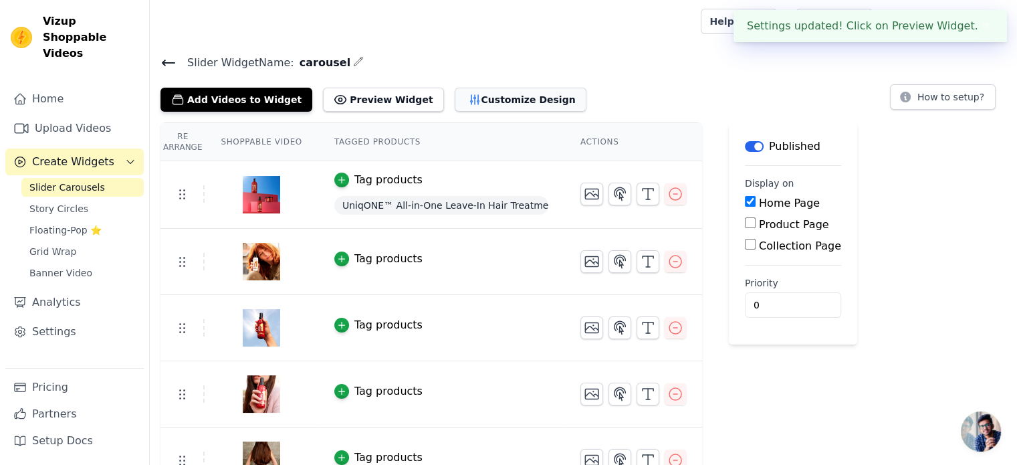
click at [520, 106] on button "Customize Design" at bounding box center [521, 100] width 132 height 24
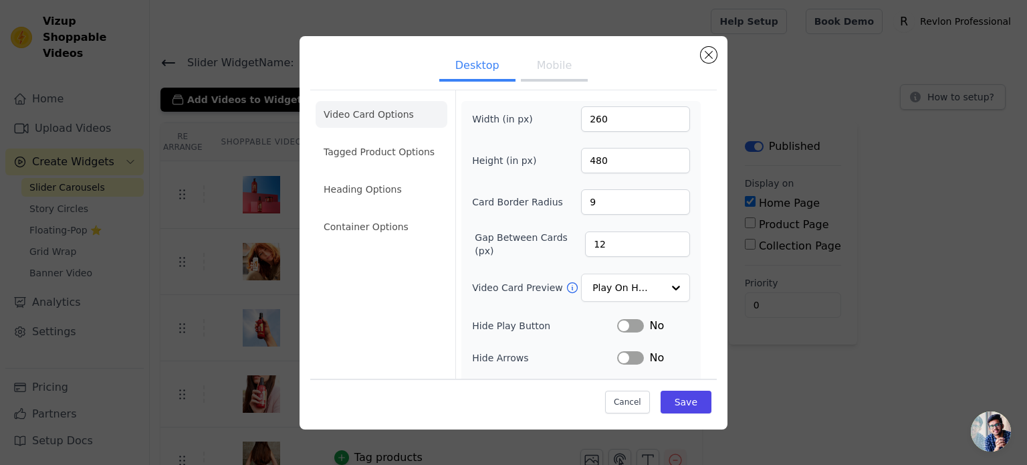
click at [553, 71] on button "Mobile" at bounding box center [554, 66] width 67 height 29
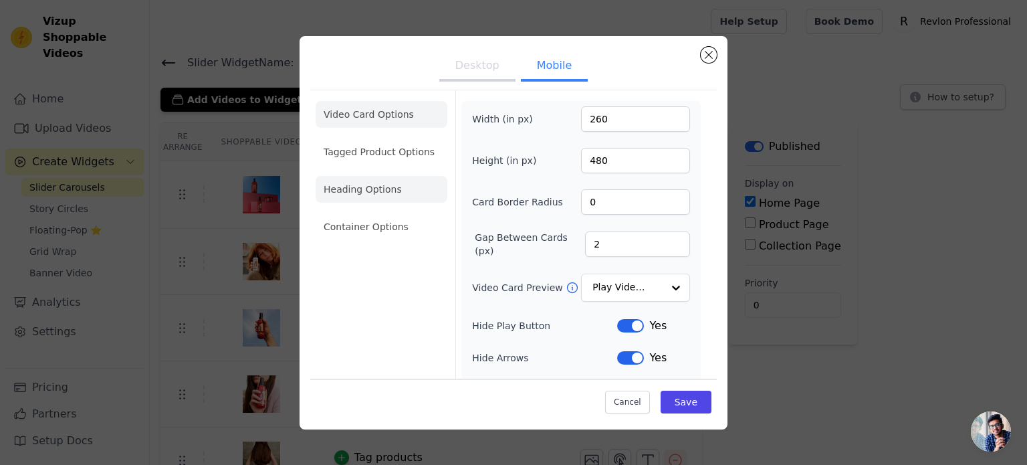
click at [359, 194] on li "Heading Options" at bounding box center [382, 189] width 132 height 27
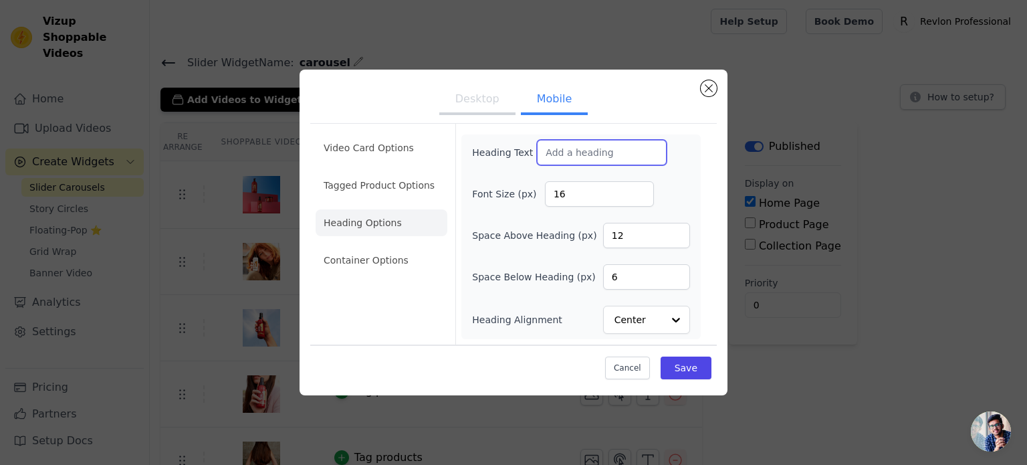
click at [597, 142] on input "Heading Text" at bounding box center [602, 152] width 130 height 25
paste input "Get inspired for your future hair care experience."
type input "Get inspired for your future hair care experience."
click at [691, 361] on button "Save" at bounding box center [686, 367] width 51 height 23
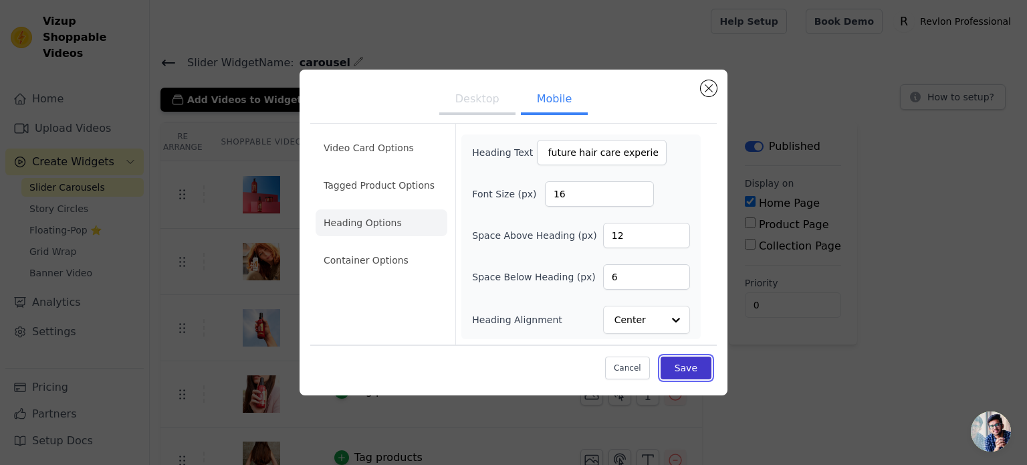
scroll to position [0, 0]
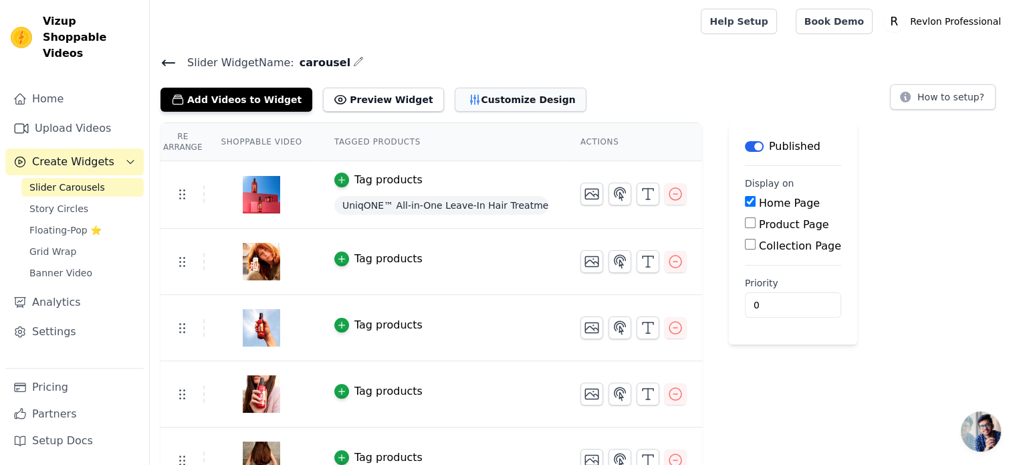
click at [475, 93] on button "Customize Design" at bounding box center [521, 100] width 132 height 24
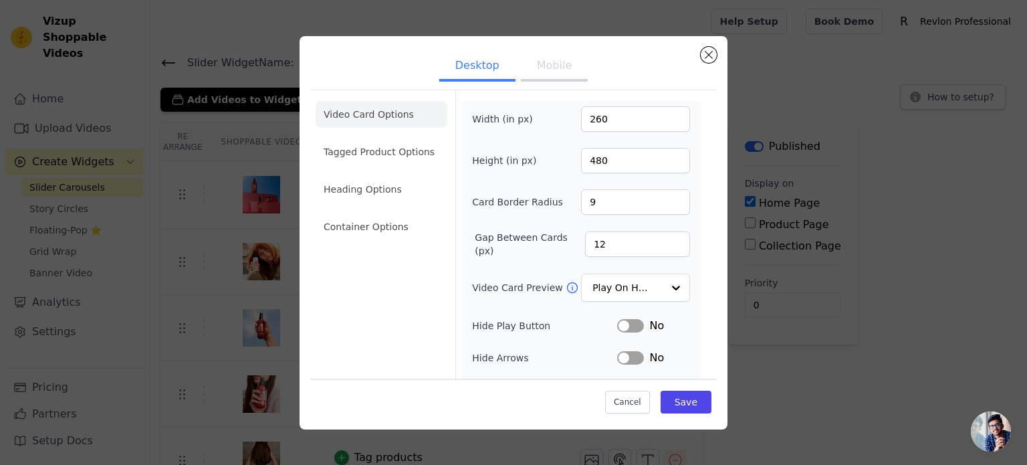
click at [547, 73] on button "Mobile" at bounding box center [554, 66] width 67 height 29
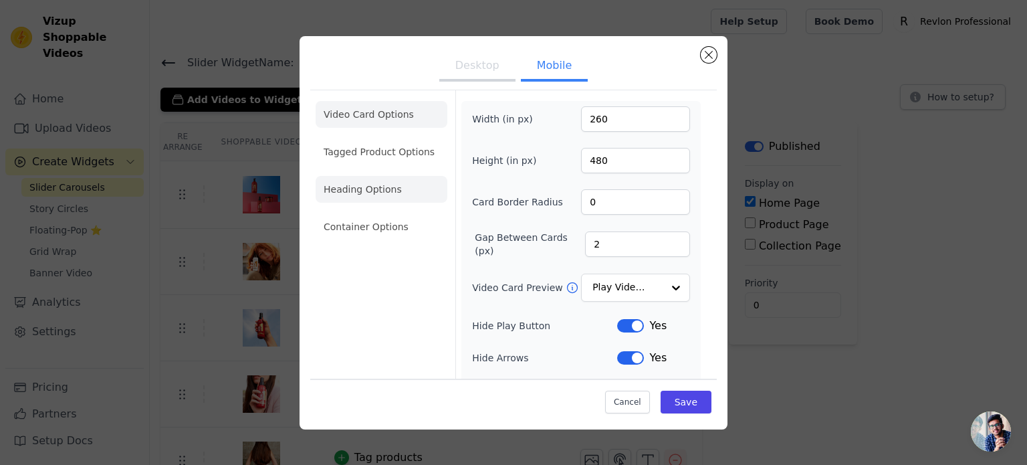
click at [379, 187] on li "Heading Options" at bounding box center [382, 189] width 132 height 27
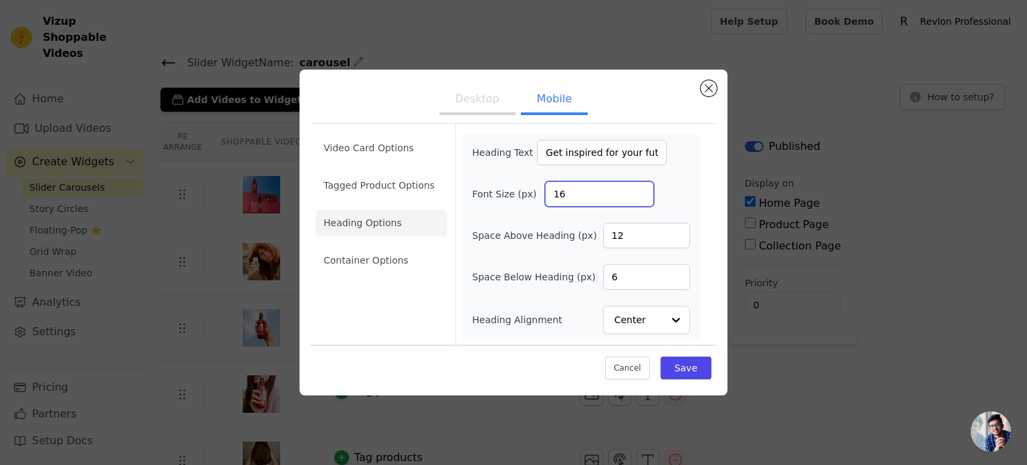
click at [568, 195] on input "16" at bounding box center [599, 193] width 109 height 25
drag, startPoint x: 568, startPoint y: 195, endPoint x: 552, endPoint y: 196, distance: 16.7
click at [552, 196] on input "16" at bounding box center [599, 193] width 109 height 25
type input "14"
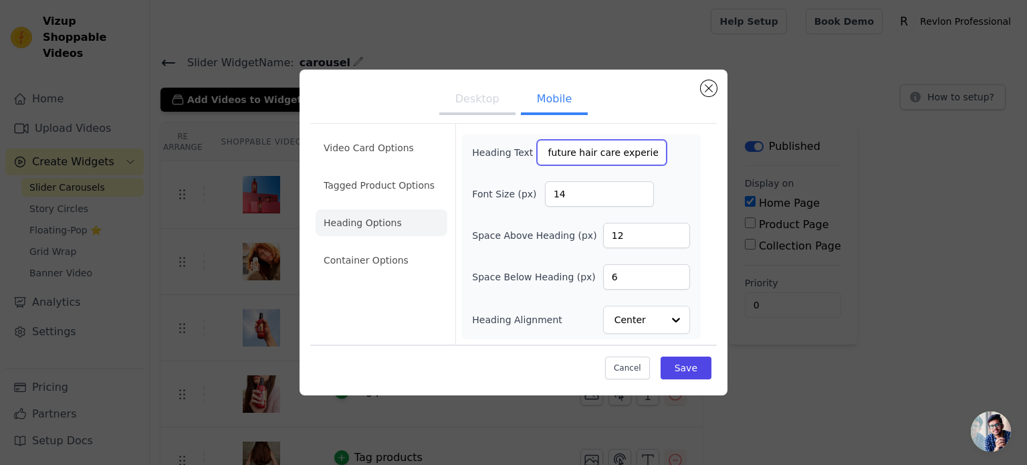
drag, startPoint x: 618, startPoint y: 163, endPoint x: 683, endPoint y: 158, distance: 65.0
click at [683, 158] on div "Heading Text Get inspired for your future hair care experience." at bounding box center [581, 152] width 218 height 25
type input "Get inspired for your future hair care experience"
click at [469, 106] on button "Desktop" at bounding box center [477, 100] width 76 height 29
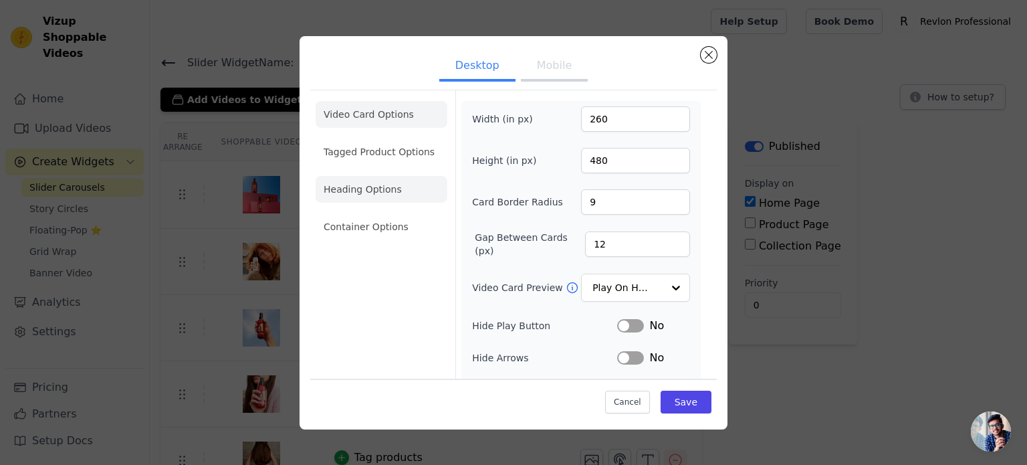
click at [401, 192] on li "Heading Options" at bounding box center [382, 189] width 132 height 27
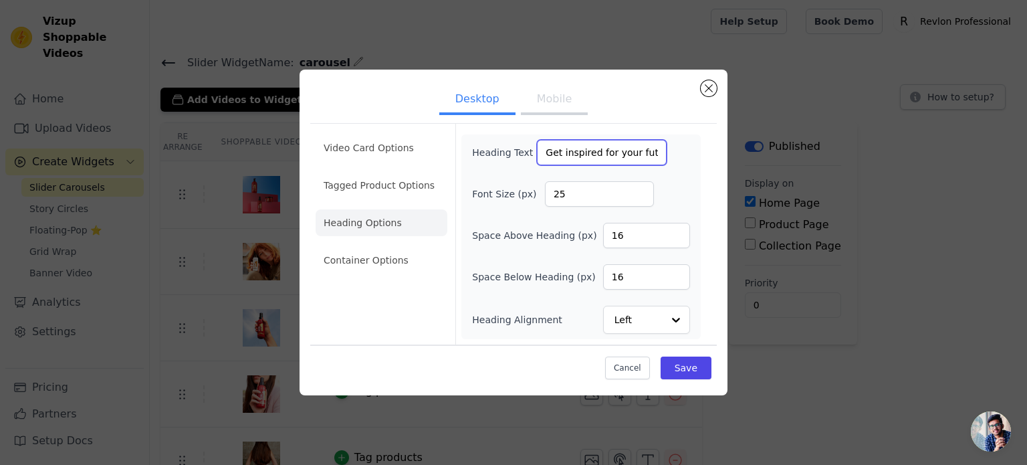
scroll to position [0, 98]
drag, startPoint x: 582, startPoint y: 153, endPoint x: 744, endPoint y: 142, distance: 162.2
click at [744, 142] on div "Desktop Mobile Video Card Options Tagged Product Options Heading Options Contai…" at bounding box center [513, 232] width 984 height 368
click at [645, 149] on input "Get inspired for your future hair care experience." at bounding box center [602, 152] width 130 height 25
click at [643, 155] on input "Get inspired for your future hair care experience." at bounding box center [602, 152] width 130 height 25
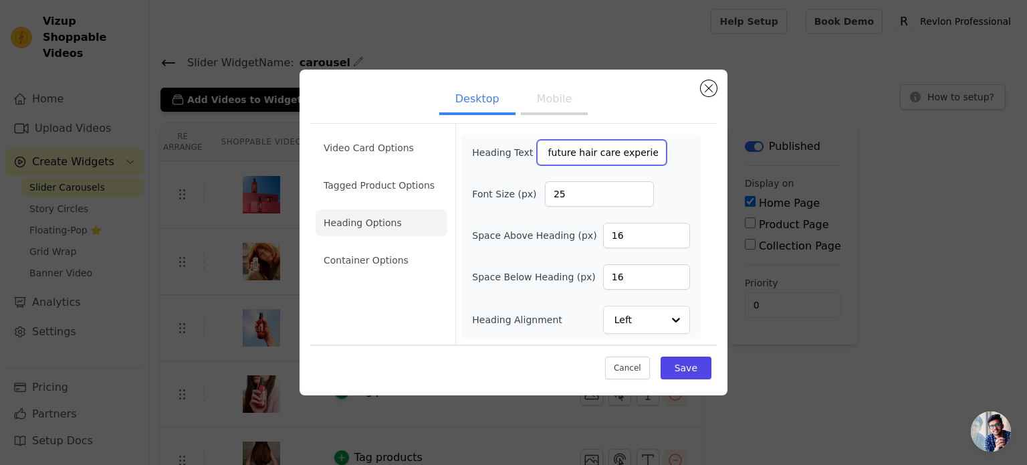
scroll to position [0, 96]
type input "Get inspired for your future hair care experience"
click at [519, 221] on div "Heading Text Get inspired for your future hair care experience Font Size (px) 2…" at bounding box center [581, 237] width 218 height 194
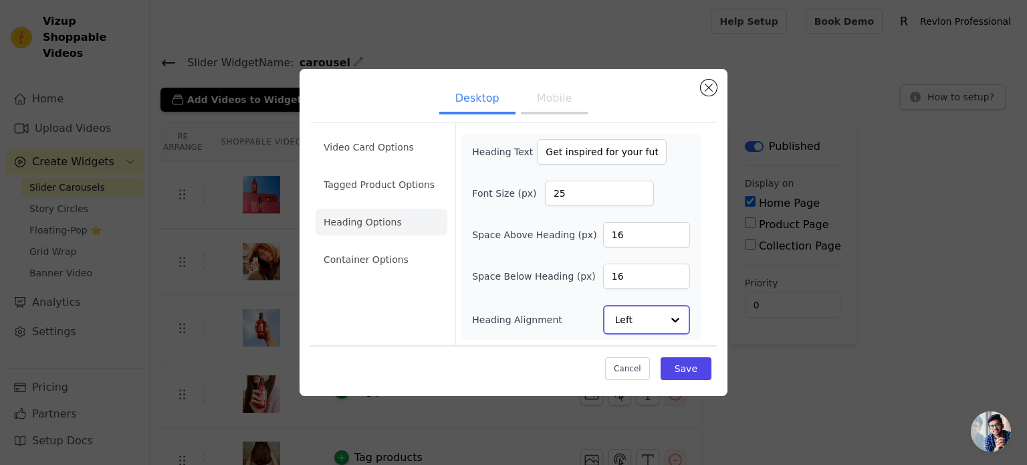
click at [649, 318] on input "Heading Alignment" at bounding box center [638, 319] width 47 height 27
click at [641, 237] on div "Center" at bounding box center [644, 231] width 83 height 28
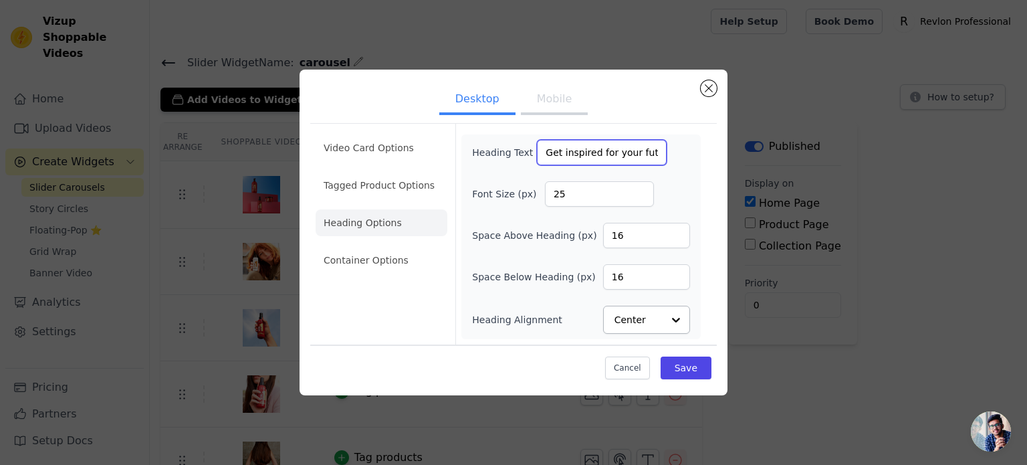
click at [569, 156] on input "Get inspired for your future hair care experience" at bounding box center [602, 152] width 130 height 25
click at [551, 109] on button "Mobile" at bounding box center [554, 100] width 67 height 29
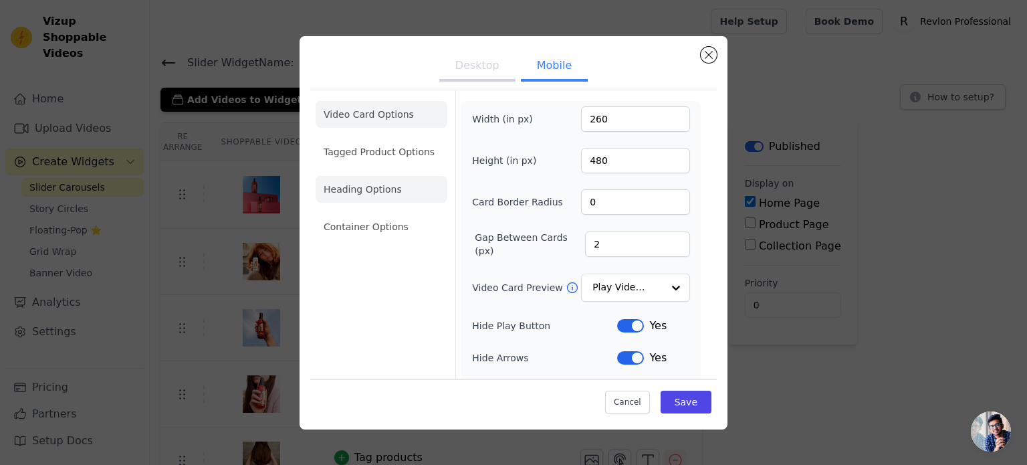
click at [396, 202] on li "Heading Options" at bounding box center [382, 189] width 132 height 27
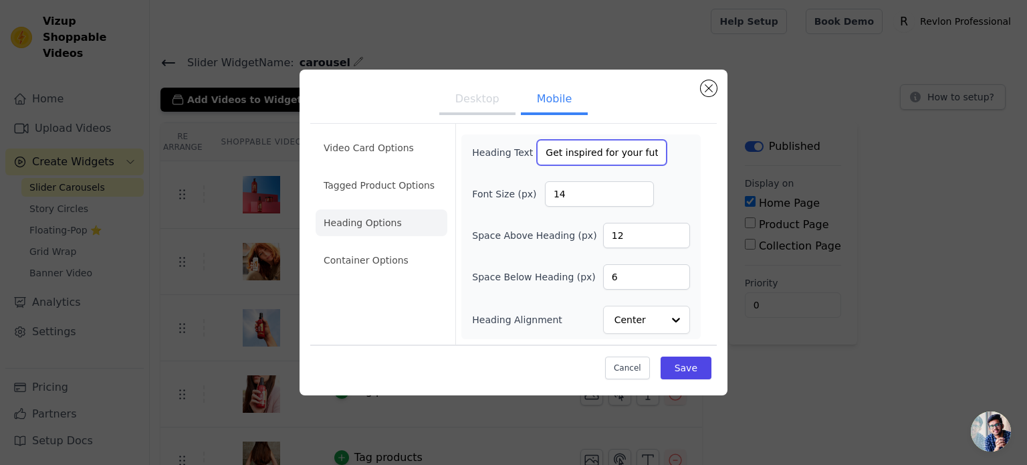
click at [588, 156] on input "Get inspired for your future hair care experience" at bounding box center [602, 152] width 130 height 25
click at [698, 377] on button "Save" at bounding box center [686, 367] width 51 height 23
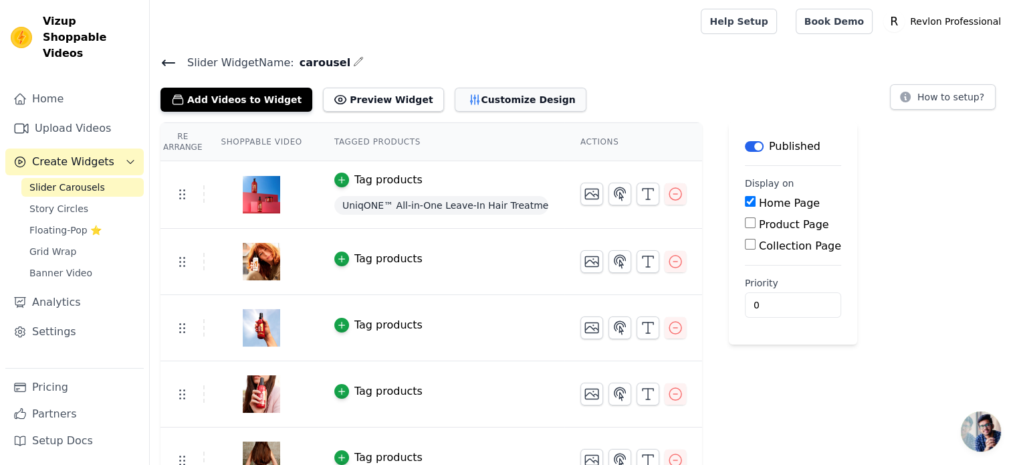
click at [508, 100] on button "Customize Design" at bounding box center [521, 100] width 132 height 24
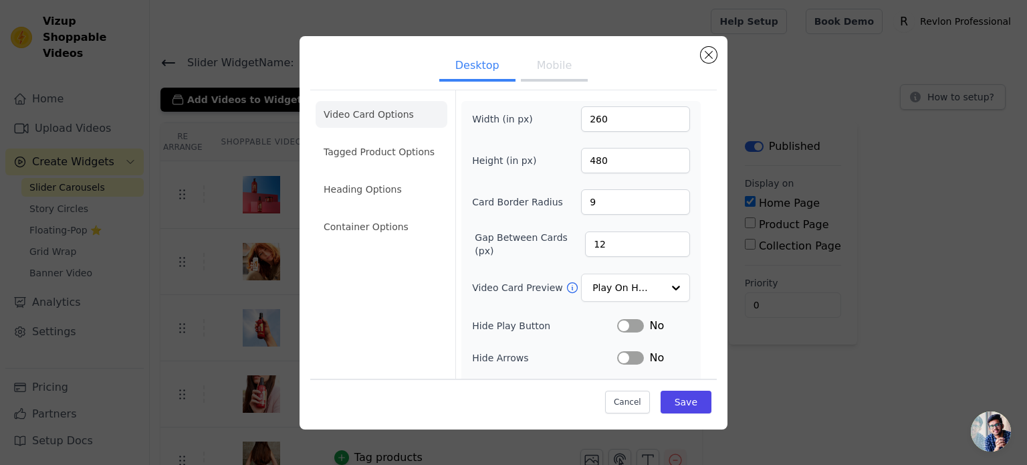
click at [551, 75] on button "Mobile" at bounding box center [554, 66] width 67 height 29
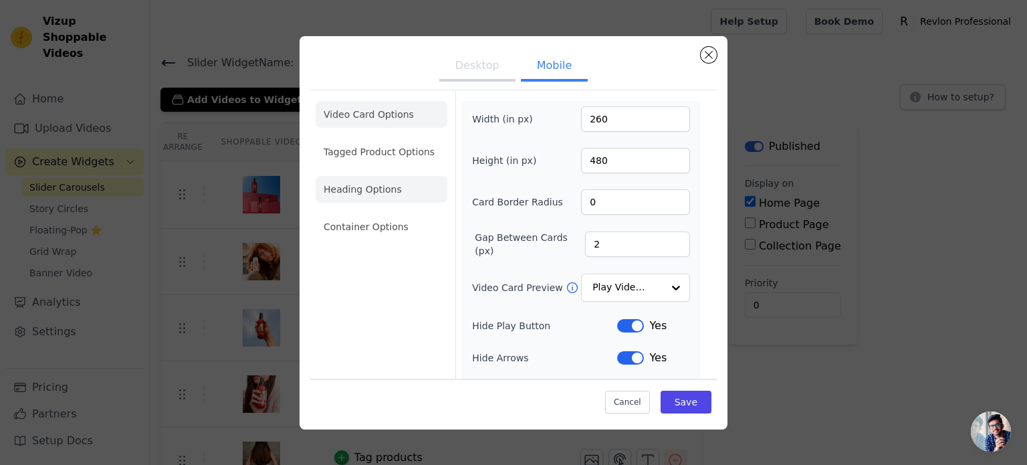
click at [374, 185] on li "Heading Options" at bounding box center [382, 189] width 132 height 27
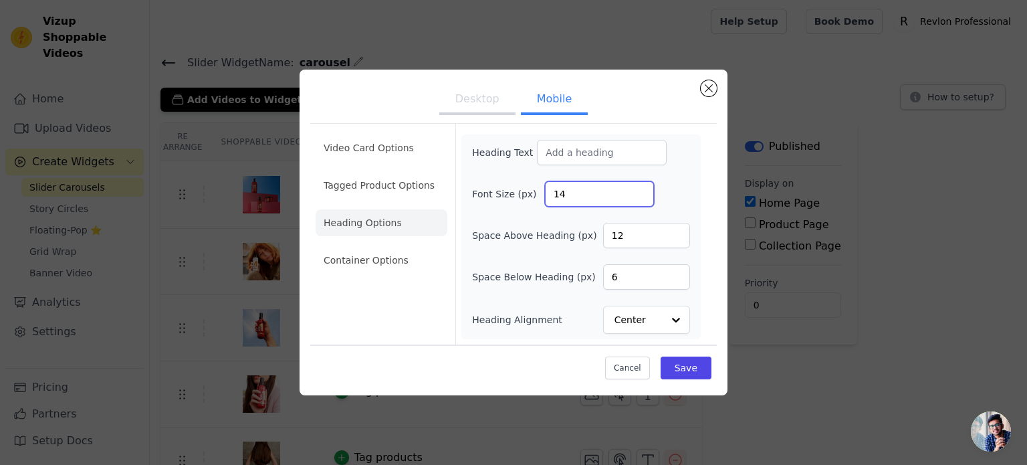
drag, startPoint x: 567, startPoint y: 193, endPoint x: 550, endPoint y: 193, distance: 16.7
click at [550, 193] on input "14" at bounding box center [599, 193] width 109 height 25
click at [635, 278] on input "6" at bounding box center [646, 276] width 87 height 25
click at [369, 264] on li "Container Options" at bounding box center [382, 260] width 132 height 27
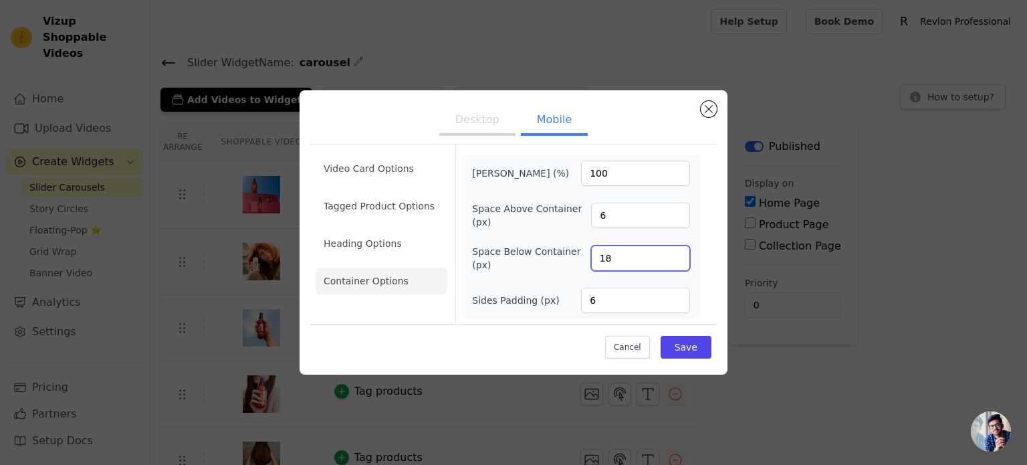
drag, startPoint x: 610, startPoint y: 261, endPoint x: 583, endPoint y: 261, distance: 26.7
click at [583, 261] on div "Space Below Container (px) 18" at bounding box center [581, 258] width 218 height 27
type input "24"
click at [683, 342] on button "Save" at bounding box center [686, 347] width 51 height 23
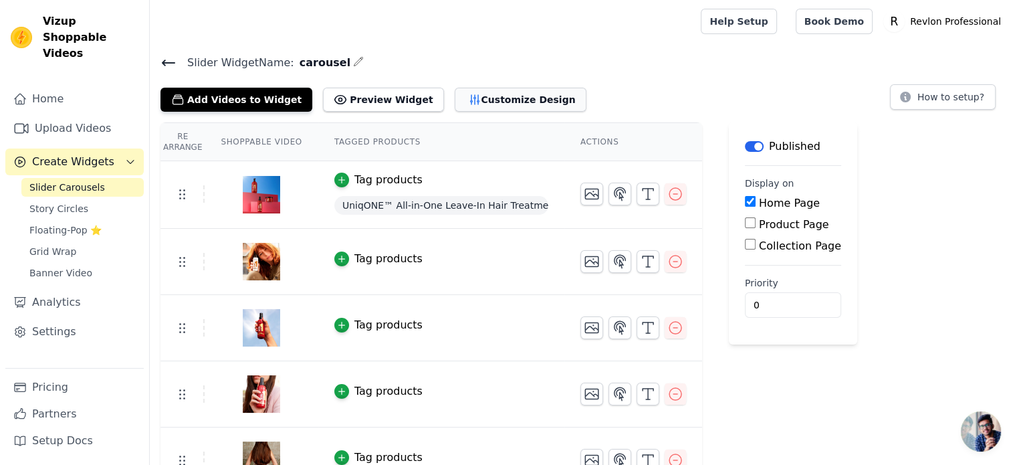
click at [471, 97] on button "Customize Design" at bounding box center [521, 100] width 132 height 24
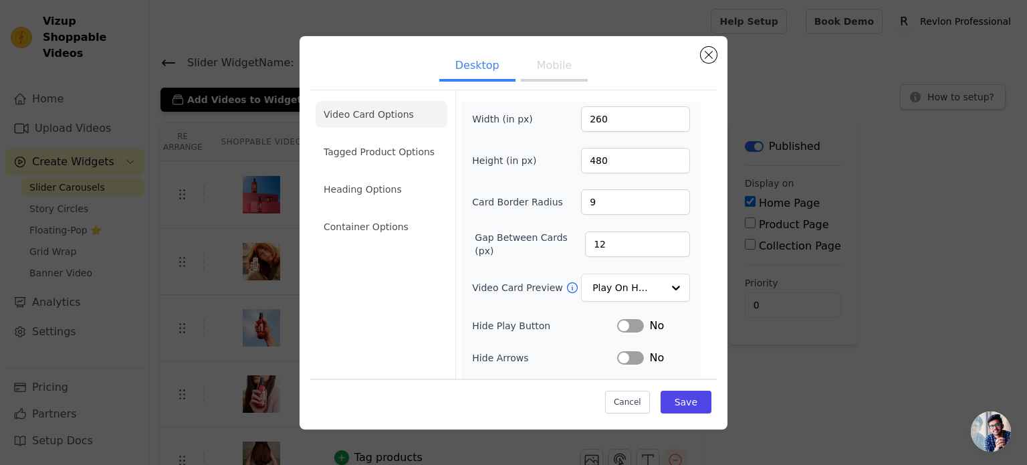
click at [551, 71] on button "Mobile" at bounding box center [554, 66] width 67 height 29
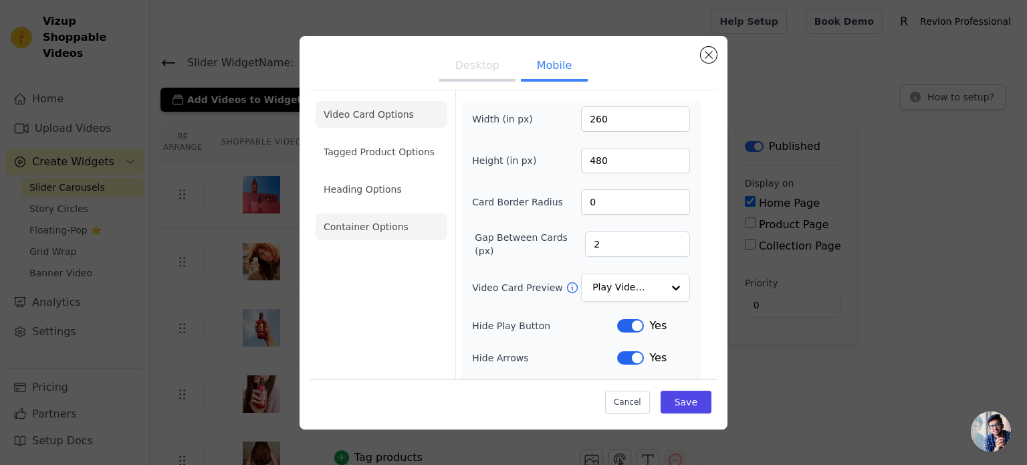
click at [381, 232] on li "Container Options" at bounding box center [382, 226] width 132 height 27
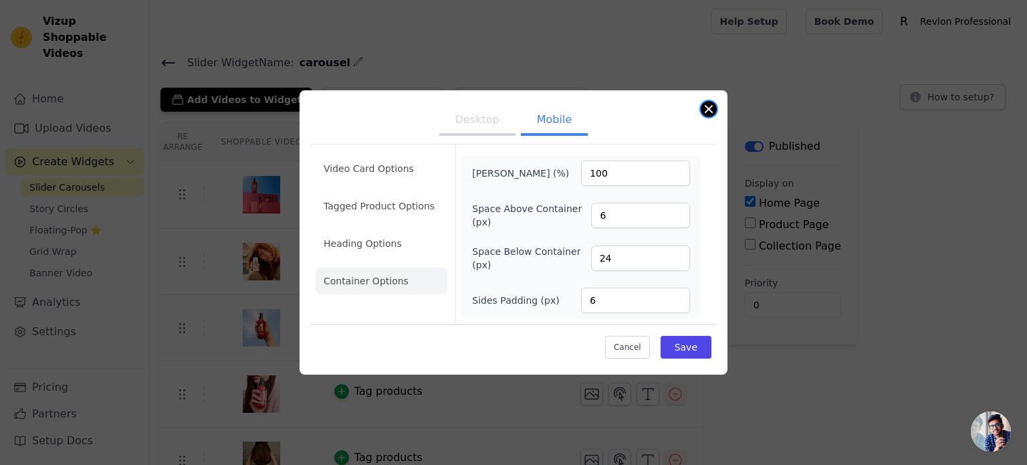
click at [708, 112] on button "Close modal" at bounding box center [709, 109] width 16 height 16
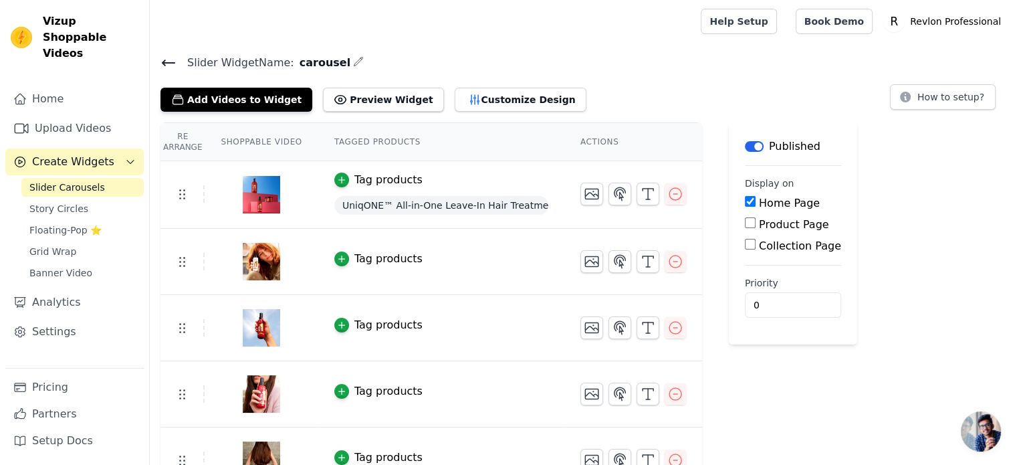
click at [642, 90] on div "Add Videos to Widget Preview Widget Customize Design How to setup?" at bounding box center [583, 96] width 846 height 29
click at [490, 96] on button "Customize Design" at bounding box center [521, 100] width 132 height 24
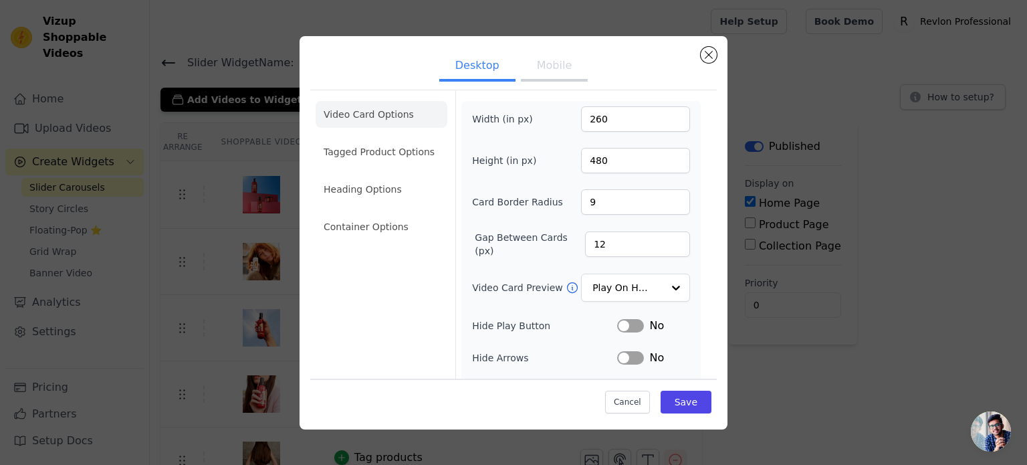
click at [560, 68] on button "Mobile" at bounding box center [554, 66] width 67 height 29
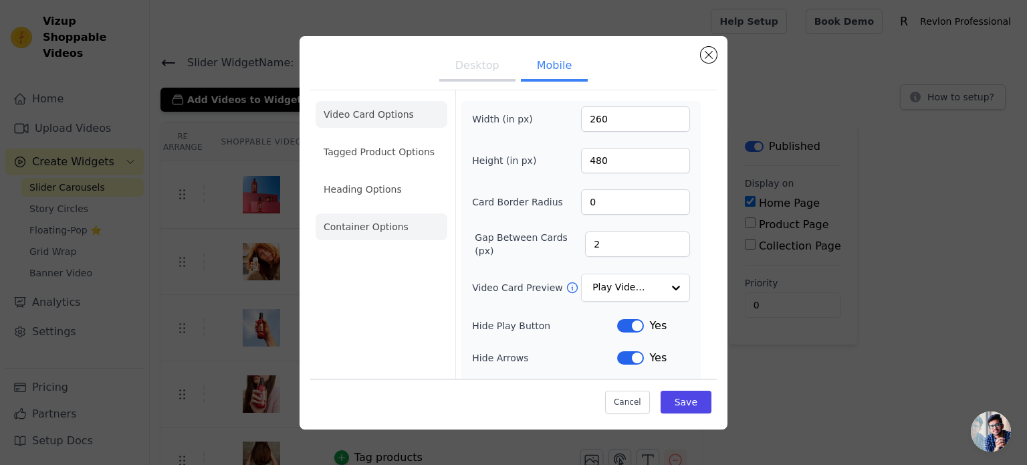
click at [407, 218] on li "Container Options" at bounding box center [382, 226] width 132 height 27
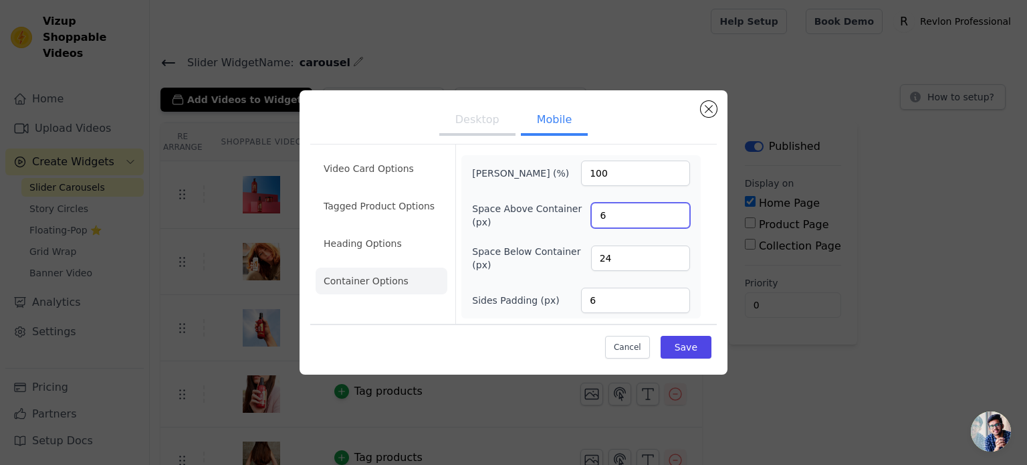
click at [594, 210] on input "6" at bounding box center [640, 215] width 99 height 25
type input "12"
click at [687, 346] on button "Save" at bounding box center [686, 347] width 51 height 23
